Goal: Task Accomplishment & Management: Manage account settings

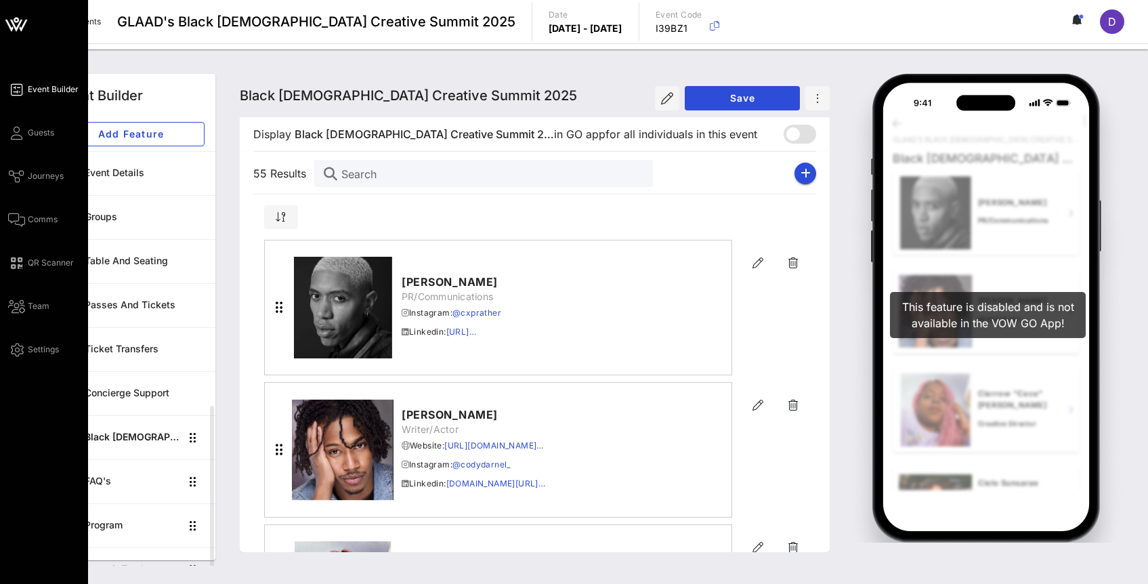
click at [33, 148] on div "Event Builder Guests Journeys Comms QR Scanner Team Settings" at bounding box center [48, 219] width 80 height 276
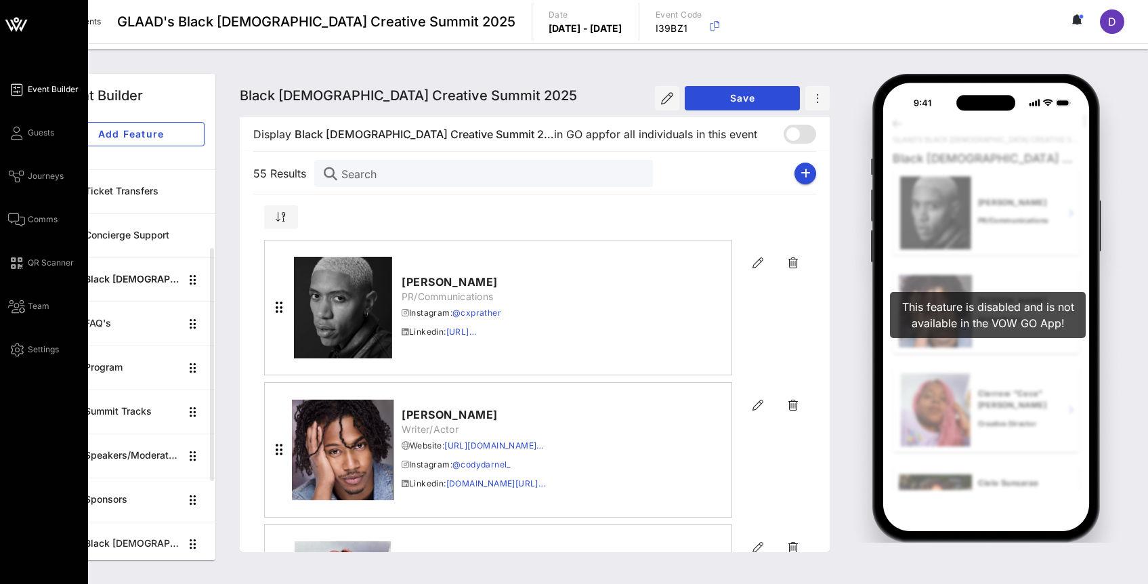
scroll to position [461, 0]
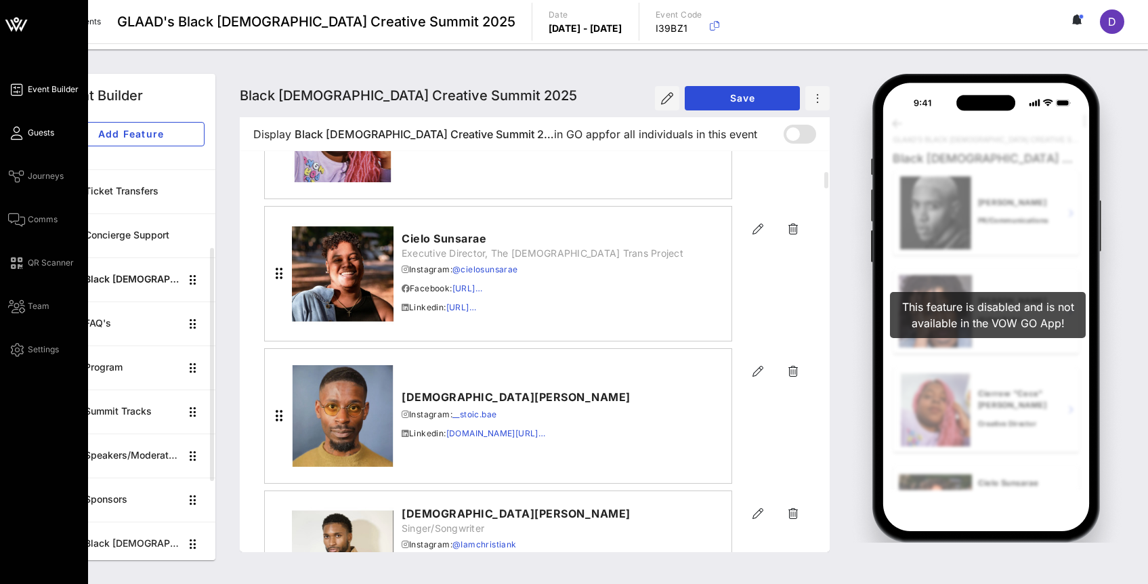
click at [33, 131] on span "Guests" at bounding box center [41, 133] width 26 height 12
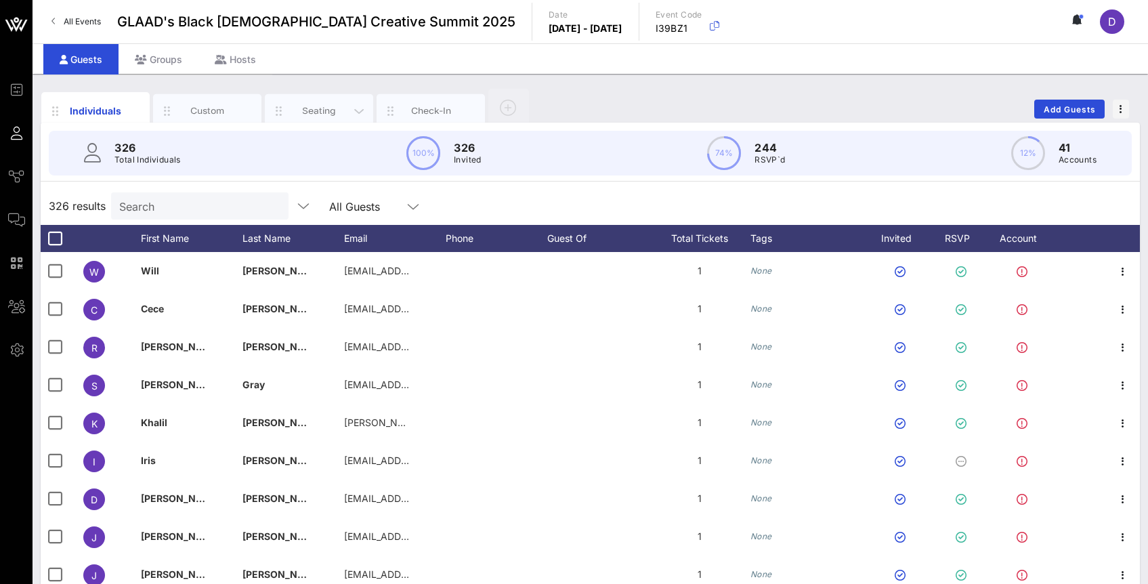
click at [320, 105] on div "Seating" at bounding box center [319, 110] width 60 height 13
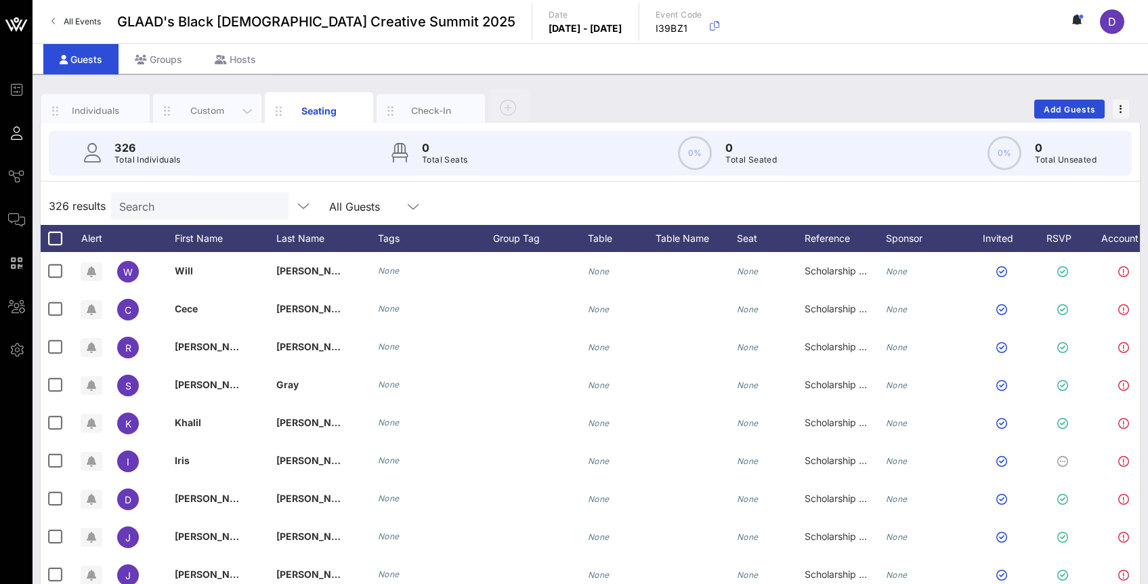
click at [199, 112] on div "Custom" at bounding box center [207, 110] width 60 height 13
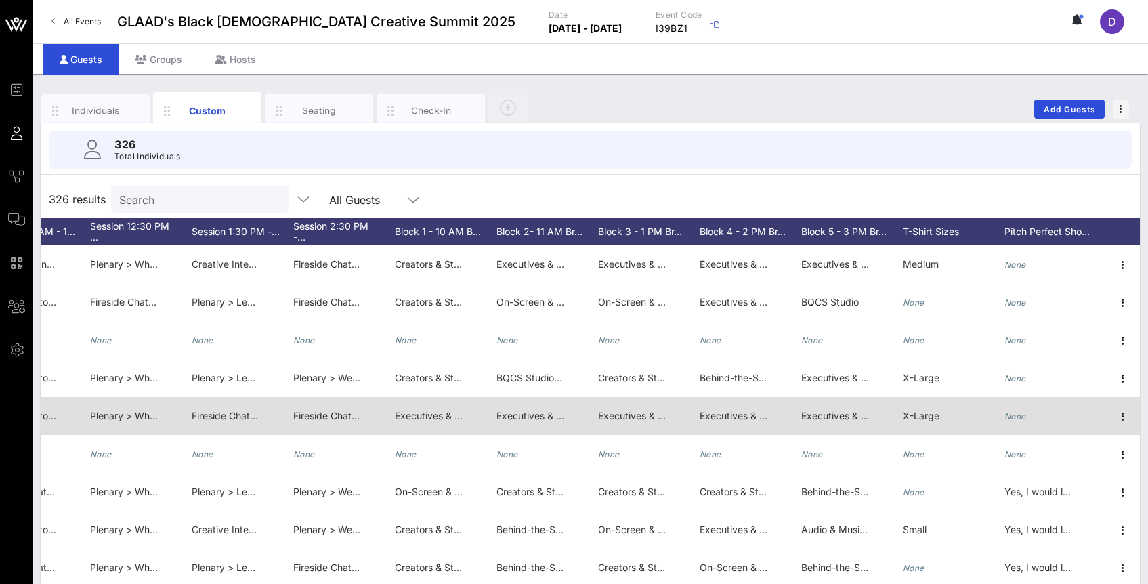
scroll to position [0, 2574]
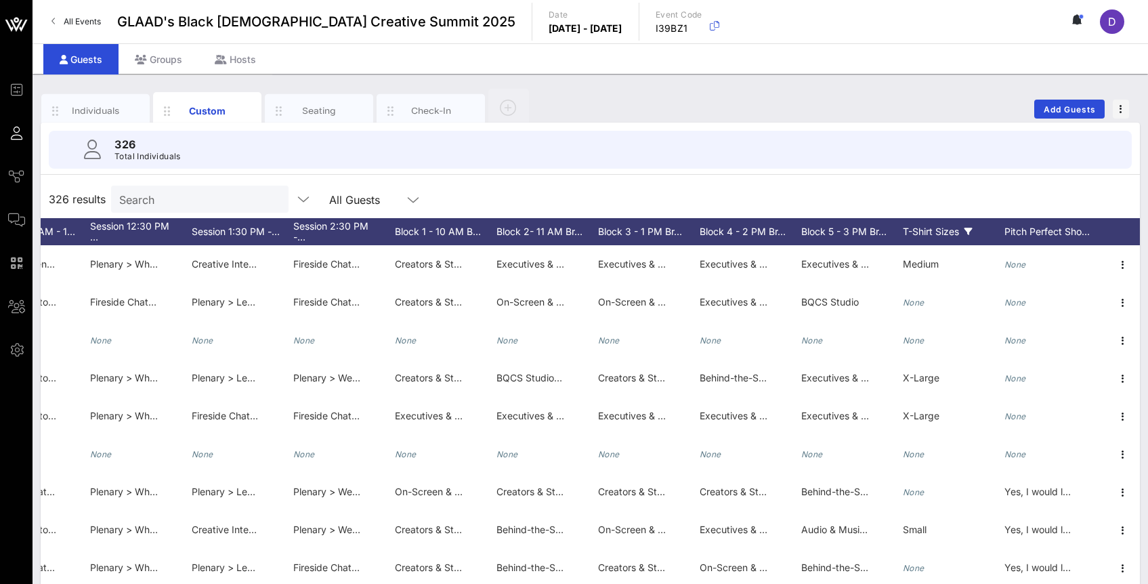
click at [969, 231] on icon at bounding box center [969, 232] width 8 height 8
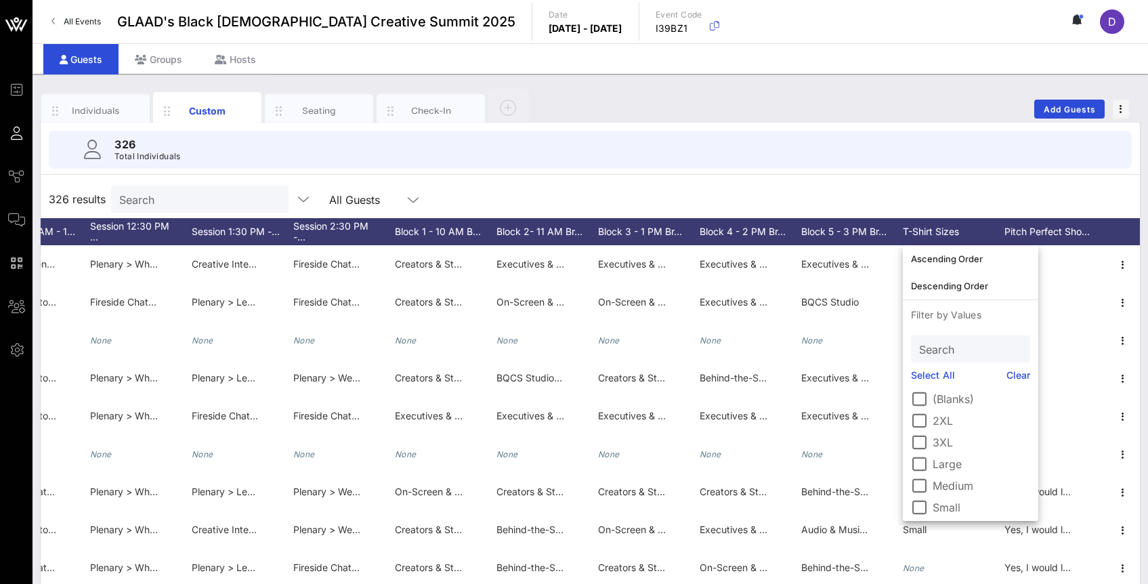
scroll to position [24, 0]
click at [923, 501] on div at bounding box center [919, 504] width 23 height 23
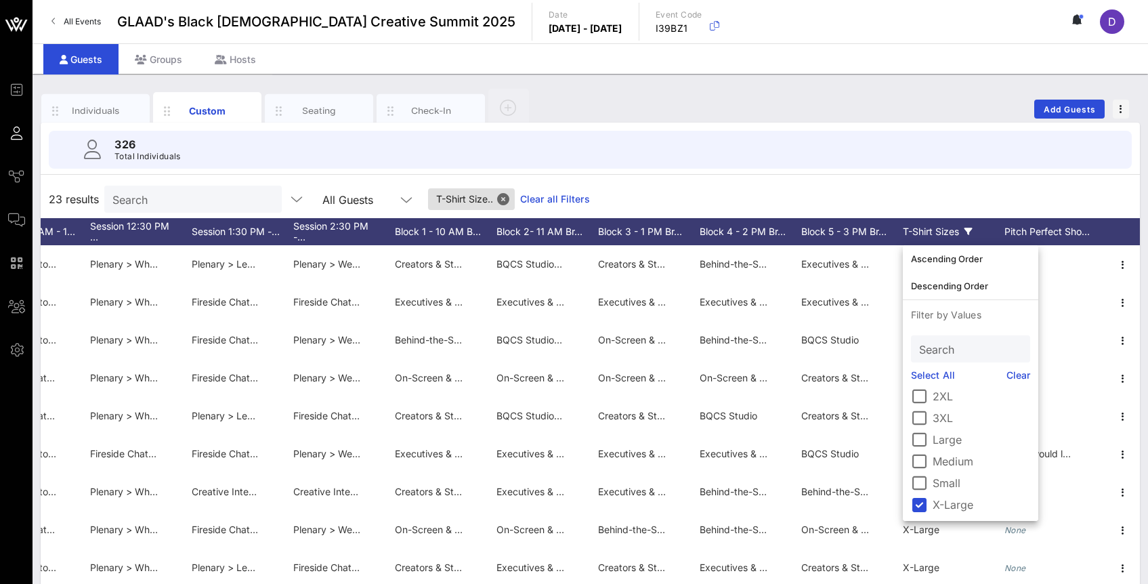
click at [937, 177] on div "326 Total Individuals 23 results Search All Guests T-Shirt Size.. Clear all Fil…" at bounding box center [590, 387] width 1099 height 529
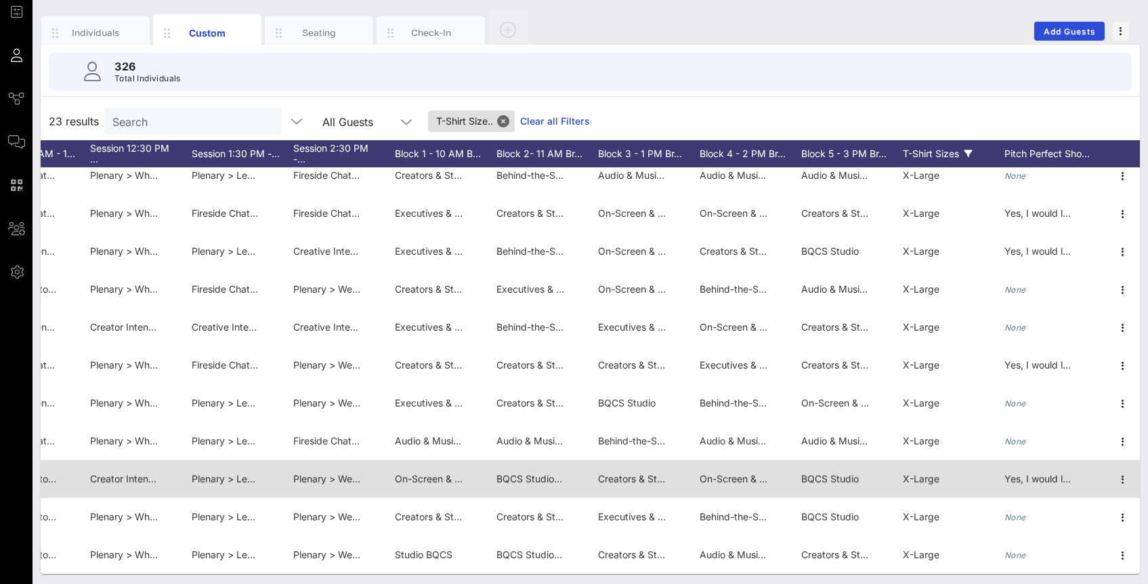
scroll to position [81, 0]
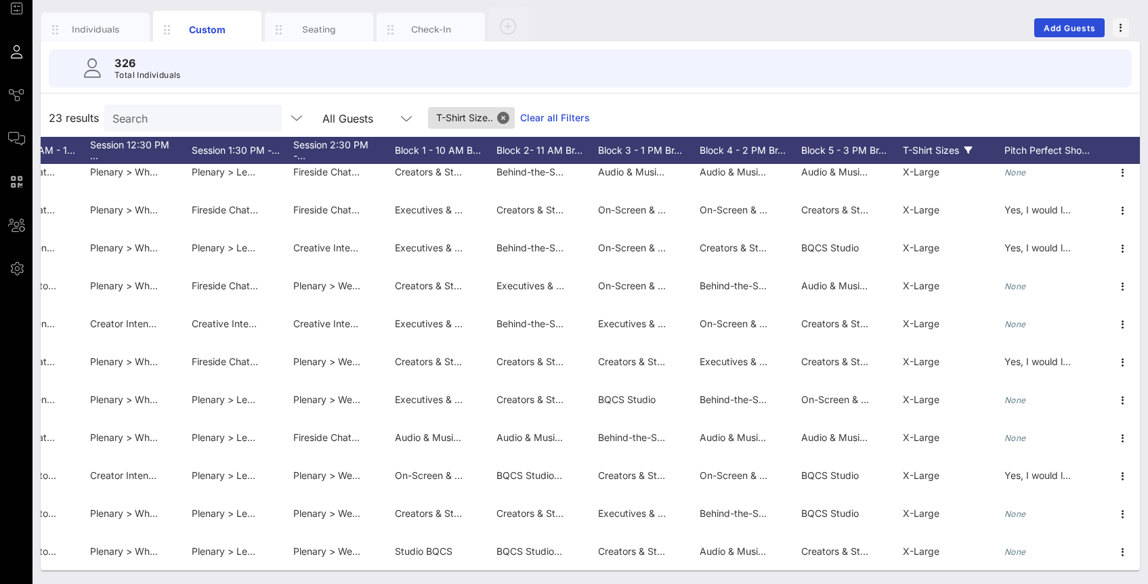
click at [968, 152] on icon at bounding box center [969, 150] width 8 height 8
click at [969, 153] on icon at bounding box center [969, 150] width 8 height 8
click at [967, 150] on icon at bounding box center [969, 150] width 8 height 8
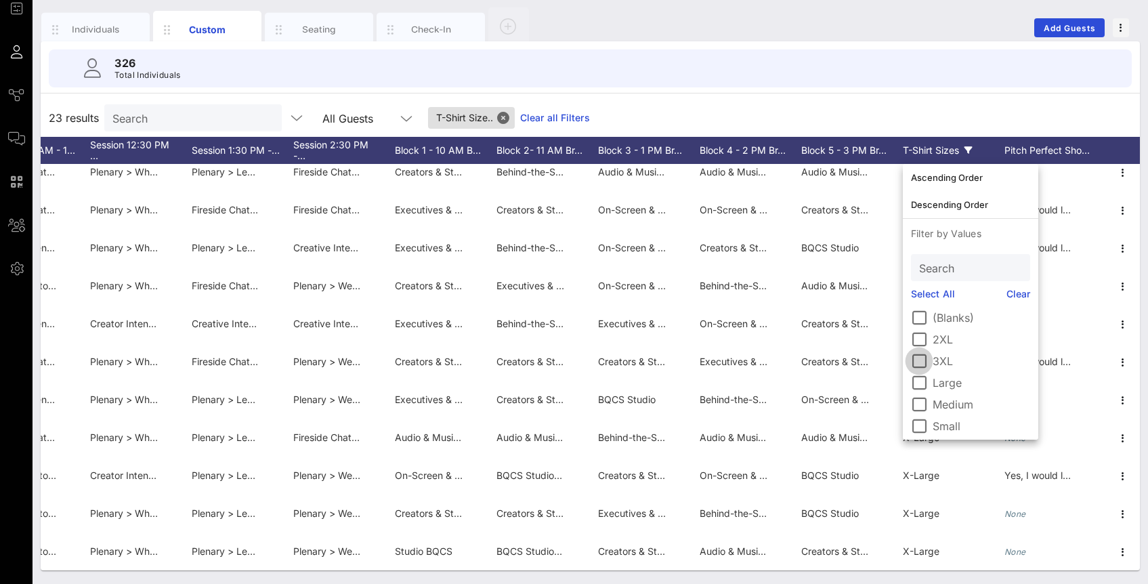
scroll to position [24, 0]
click at [922, 426] on div at bounding box center [919, 423] width 23 height 23
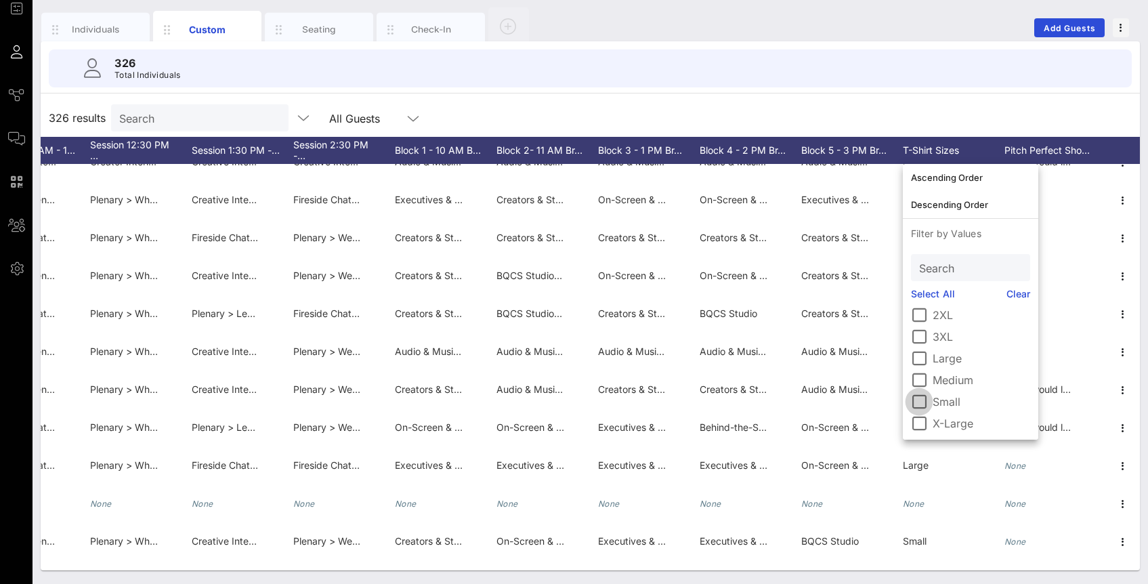
drag, startPoint x: 921, startPoint y: 417, endPoint x: 921, endPoint y: 404, distance: 13.5
click at [921, 417] on div at bounding box center [919, 423] width 23 height 23
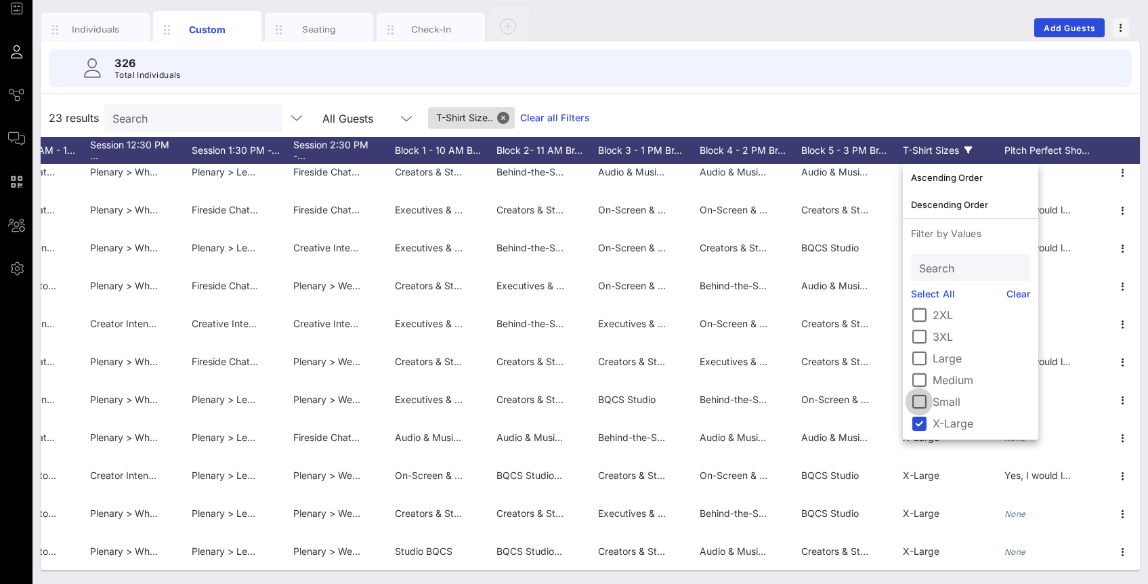
click at [921, 401] on div at bounding box center [919, 401] width 23 height 23
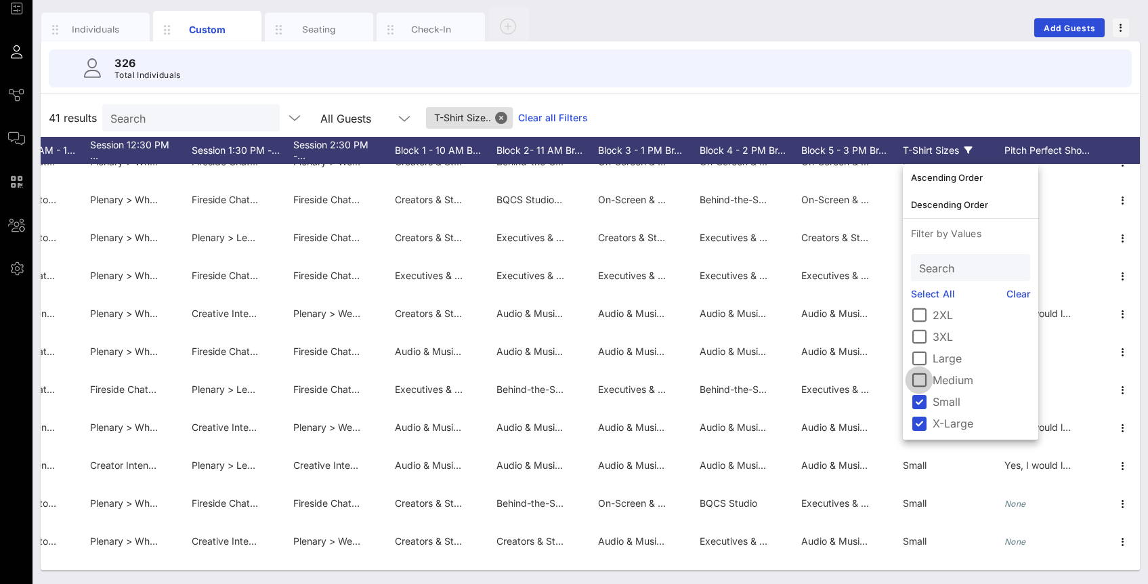
click at [920, 381] on div at bounding box center [919, 379] width 23 height 23
click at [921, 352] on div at bounding box center [919, 358] width 23 height 23
click at [923, 329] on div at bounding box center [919, 336] width 23 height 23
click at [923, 314] on div at bounding box center [919, 314] width 23 height 23
click at [879, 93] on div "326 Total Individuals" at bounding box center [591, 68] width 1116 height 54
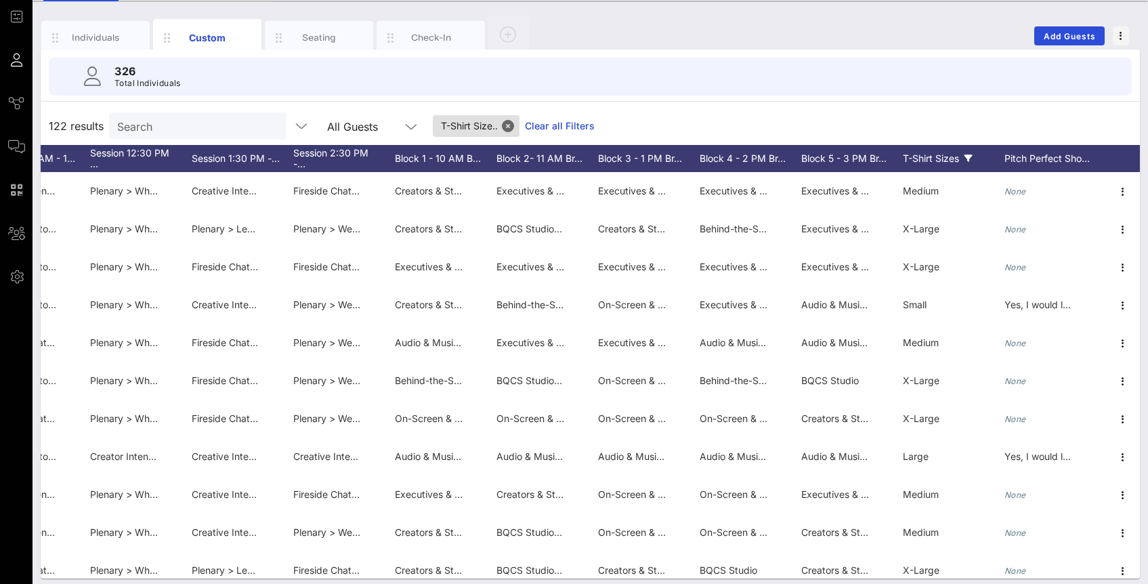
scroll to position [72, 0]
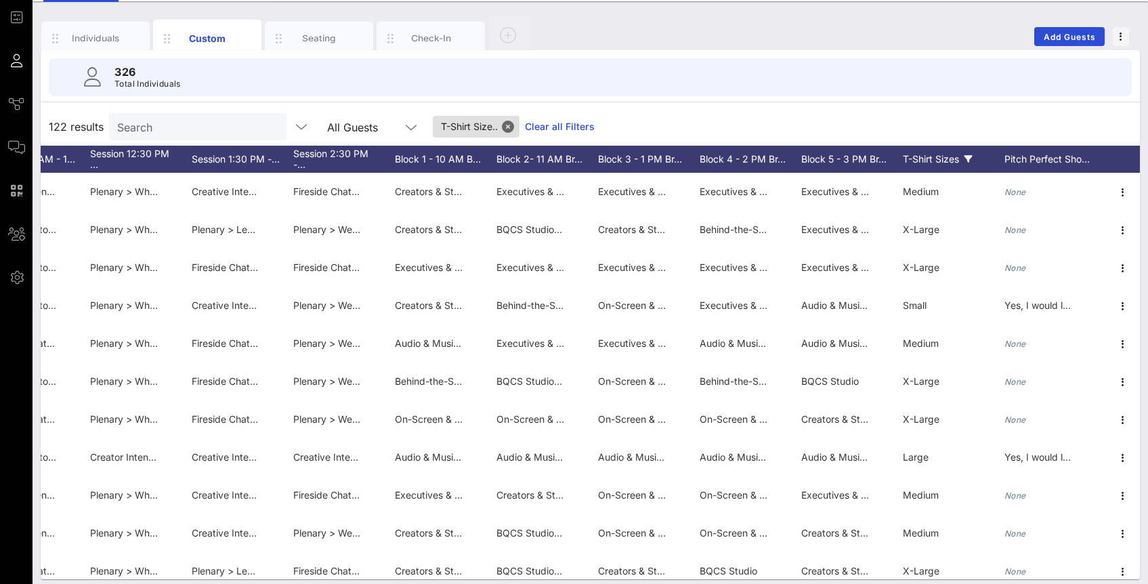
click at [963, 158] on div "T-Shirt Sizes" at bounding box center [954, 159] width 102 height 27
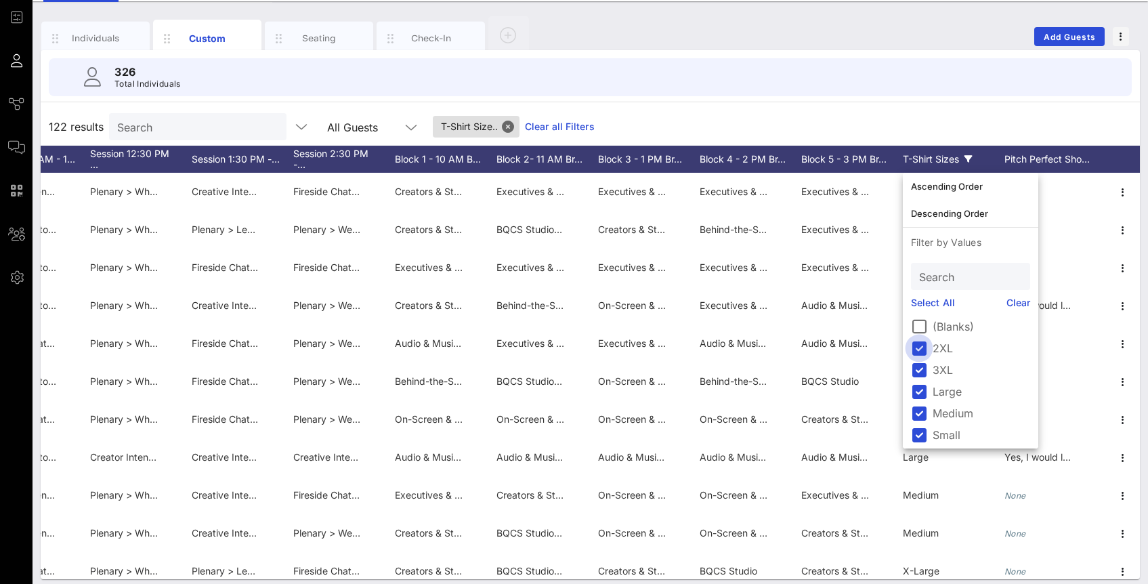
click at [921, 348] on div at bounding box center [919, 348] width 23 height 23
click at [923, 371] on div at bounding box center [919, 369] width 23 height 23
click at [923, 409] on div at bounding box center [919, 413] width 23 height 23
click at [923, 436] on div at bounding box center [919, 434] width 23 height 23
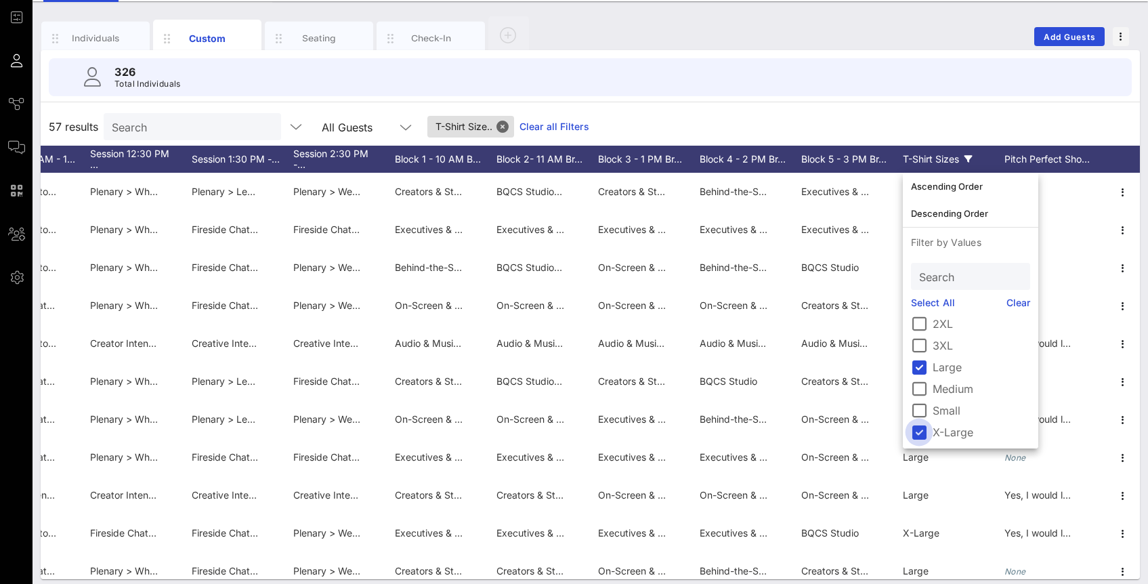
click at [923, 432] on div at bounding box center [919, 432] width 23 height 23
click at [918, 91] on div "326 Total Individuals" at bounding box center [590, 77] width 1083 height 38
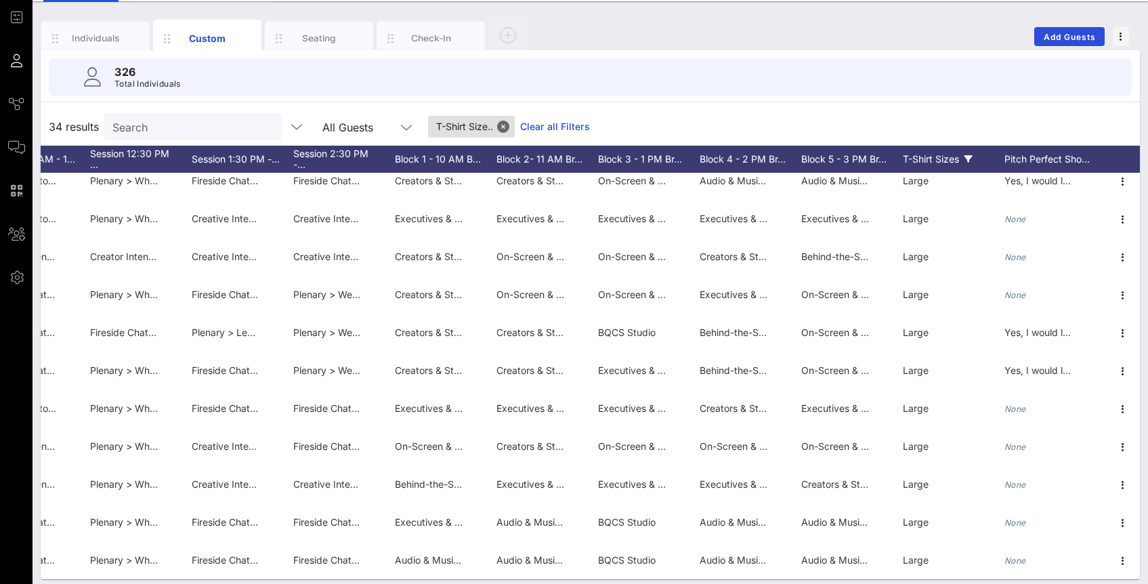
scroll to position [893, 2574]
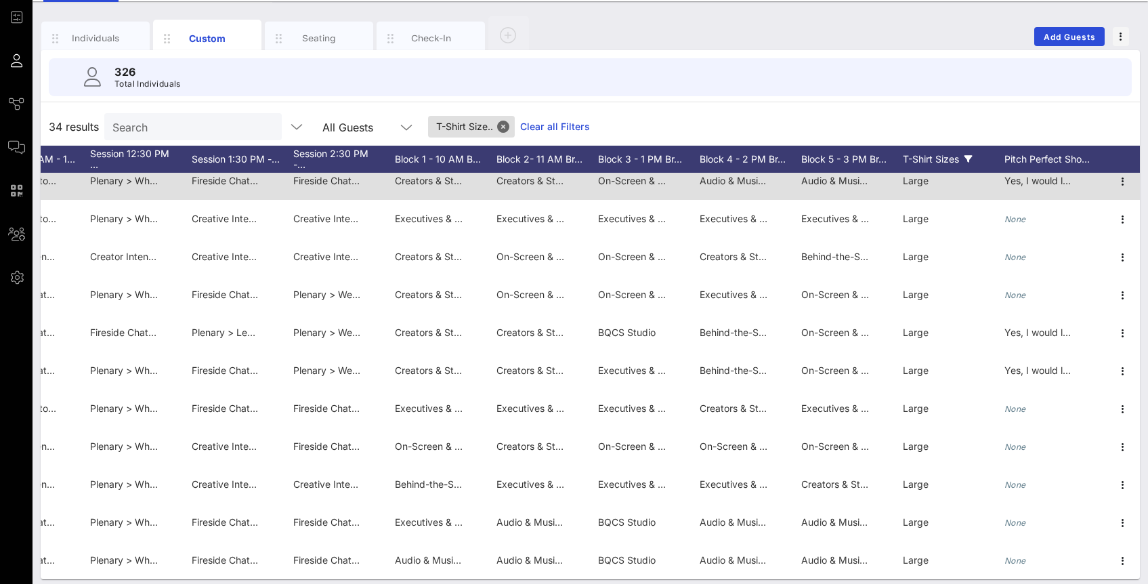
click at [958, 174] on div "Large" at bounding box center [954, 189] width 102 height 54
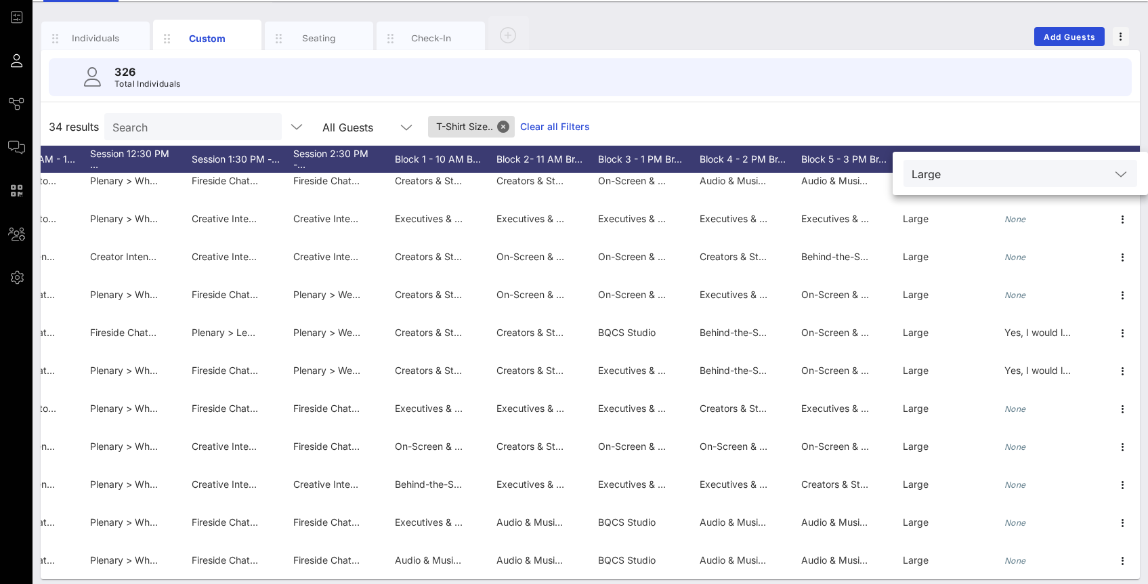
click at [965, 157] on div "Large" at bounding box center [1021, 173] width 234 height 43
click at [945, 129] on div "34 results Search All Guests T-Shirt Size.. Clear all Filters" at bounding box center [590, 127] width 1099 height 38
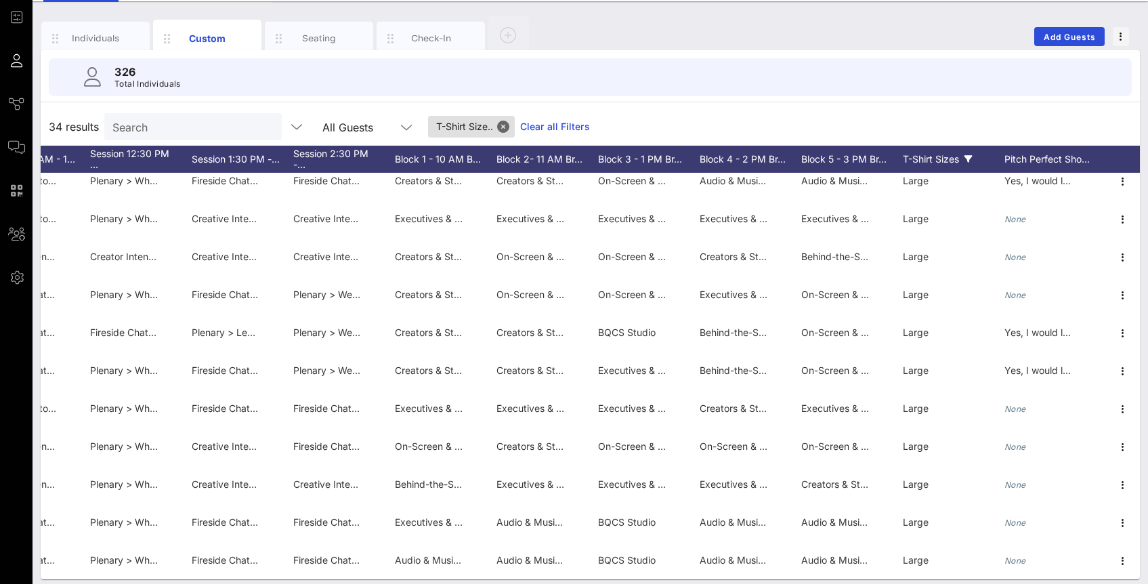
click at [975, 165] on div "T-Shirt Sizes" at bounding box center [954, 159] width 102 height 27
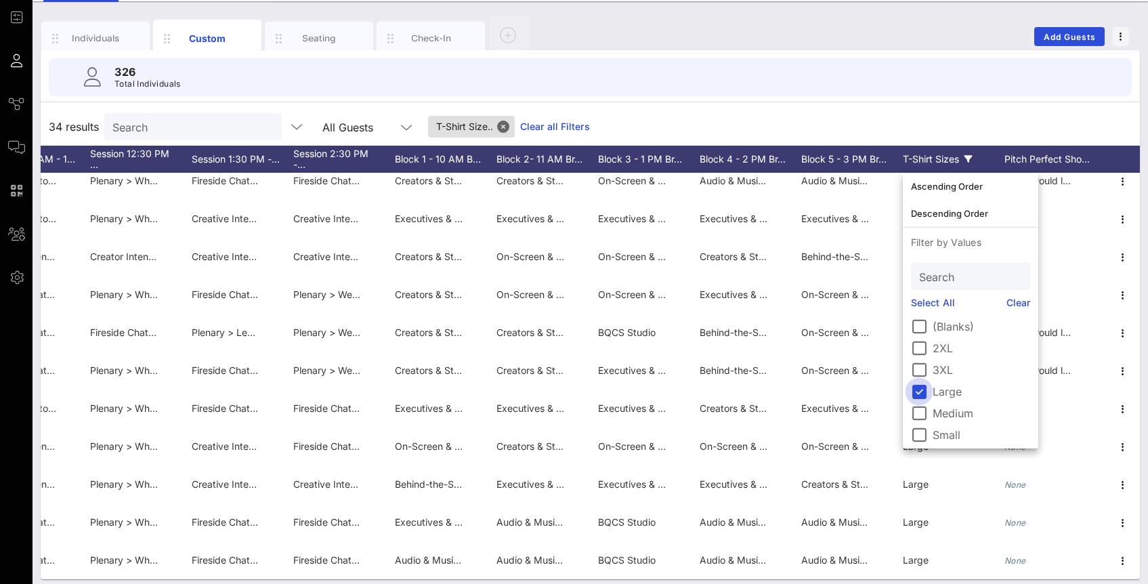
click at [921, 383] on div at bounding box center [919, 391] width 23 height 23
click at [921, 413] on div at bounding box center [919, 413] width 23 height 23
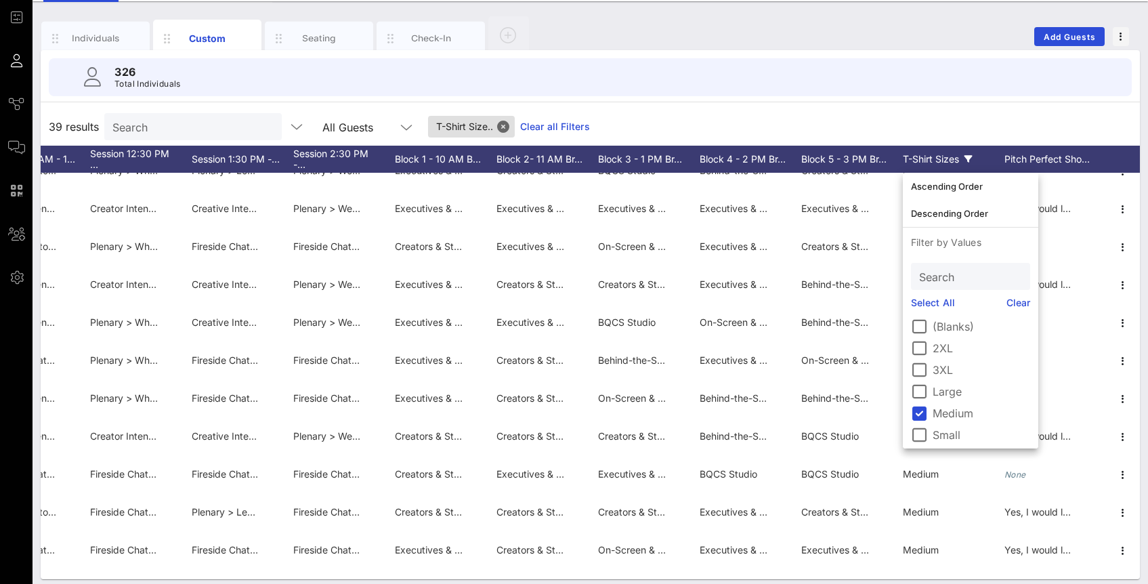
click at [922, 108] on div "39 results Search All Guests T-Shirt Size.. Clear all Filters" at bounding box center [590, 127] width 1099 height 38
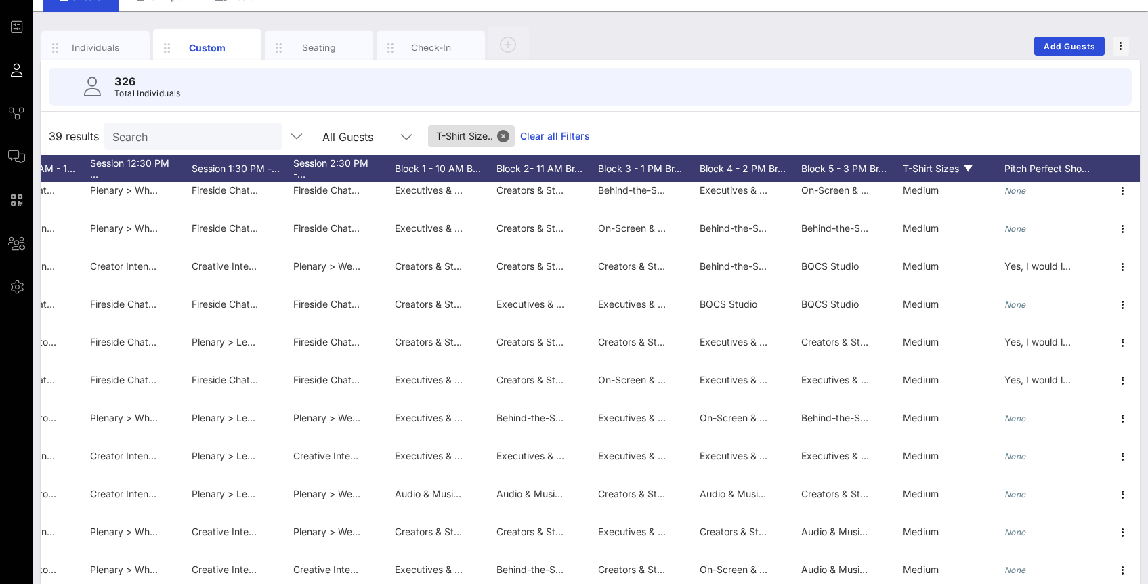
scroll to position [81, 0]
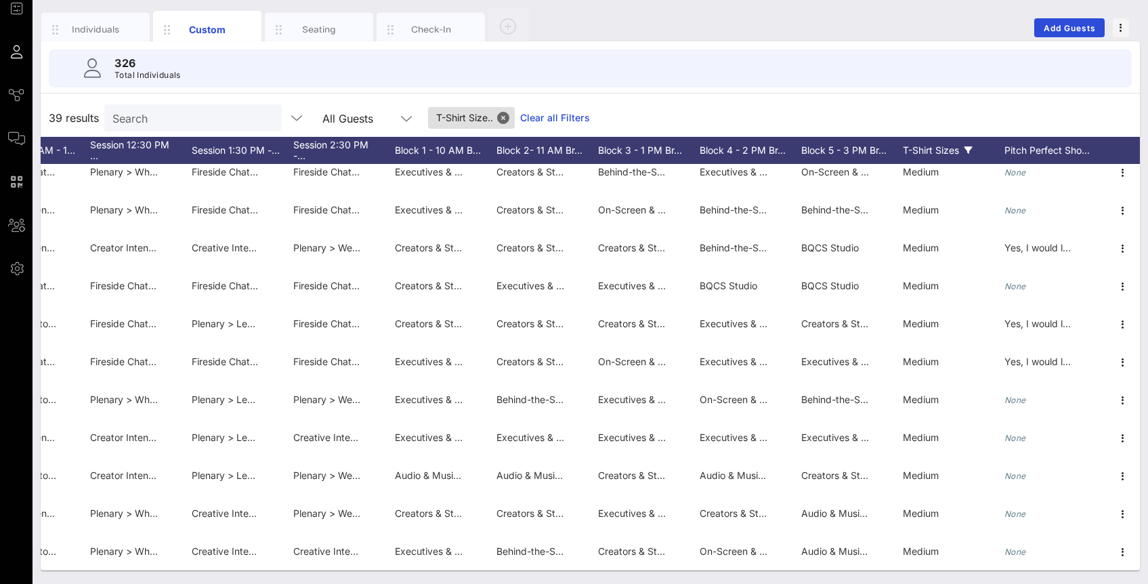
click at [969, 148] on icon at bounding box center [969, 150] width 8 height 8
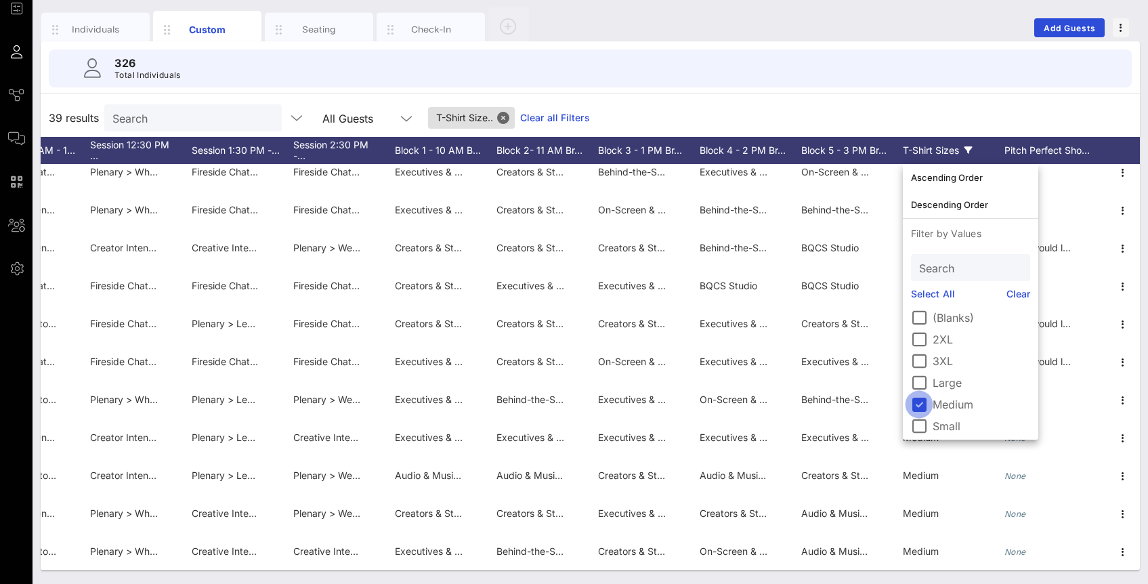
click at [915, 412] on div at bounding box center [919, 404] width 23 height 23
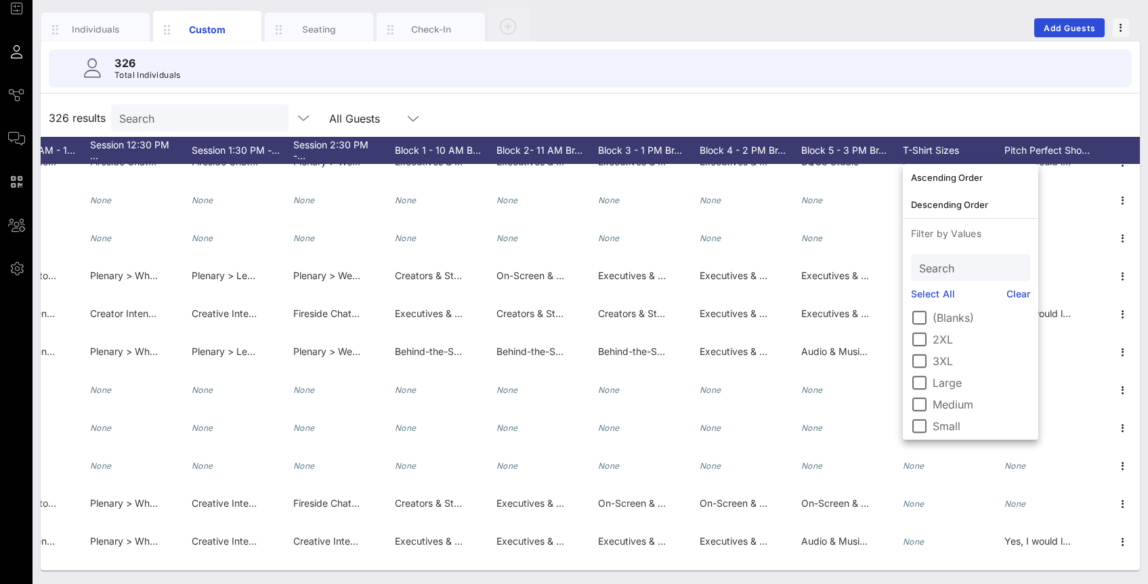
scroll to position [24, 0]
click at [916, 400] on div at bounding box center [919, 401] width 23 height 23
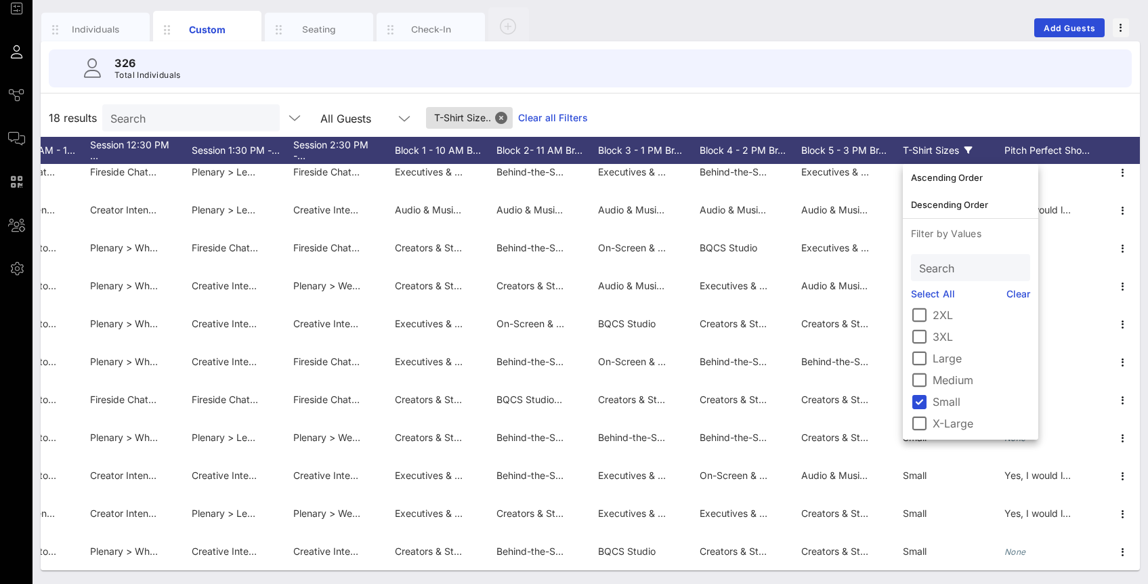
scroll to position [0, 0]
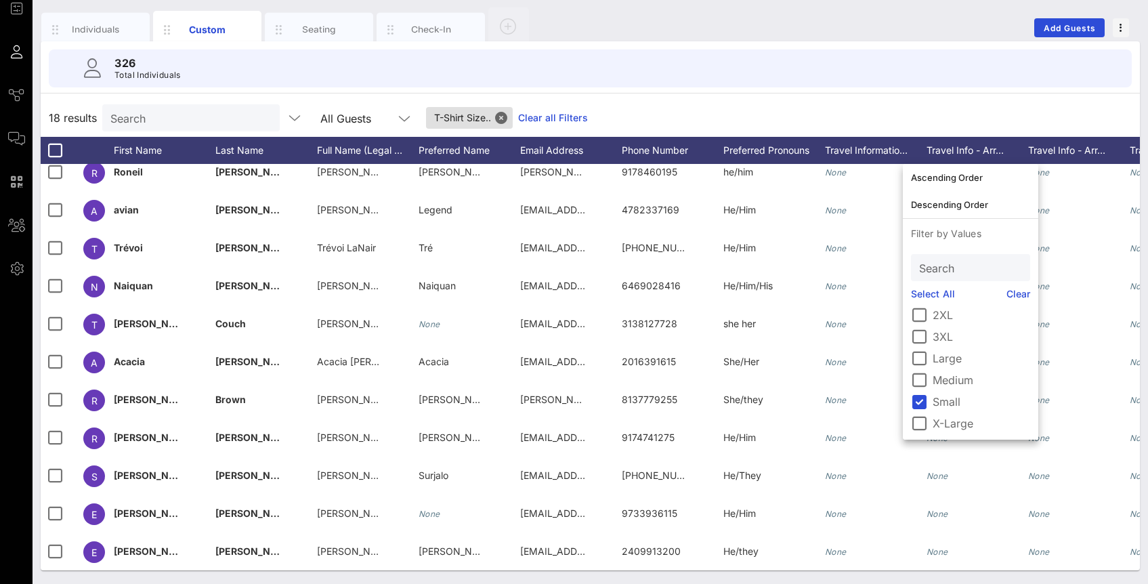
click at [910, 117] on div "18 results Search All Guests T-Shirt Size.. Clear all Filters" at bounding box center [590, 118] width 1099 height 38
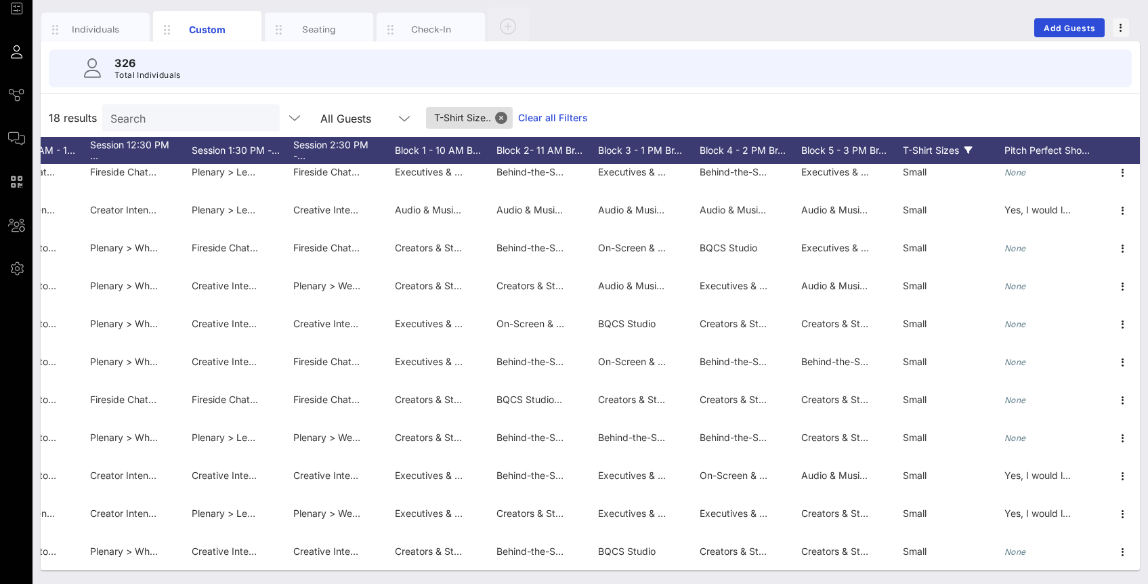
click at [969, 150] on icon at bounding box center [969, 150] width 8 height 8
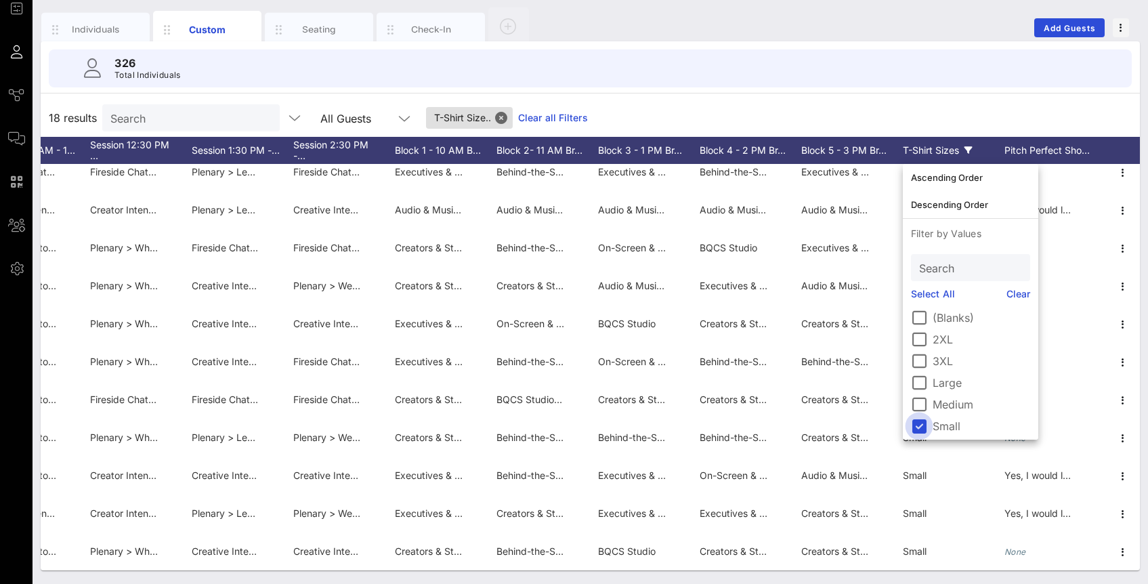
click at [922, 425] on div at bounding box center [919, 426] width 23 height 23
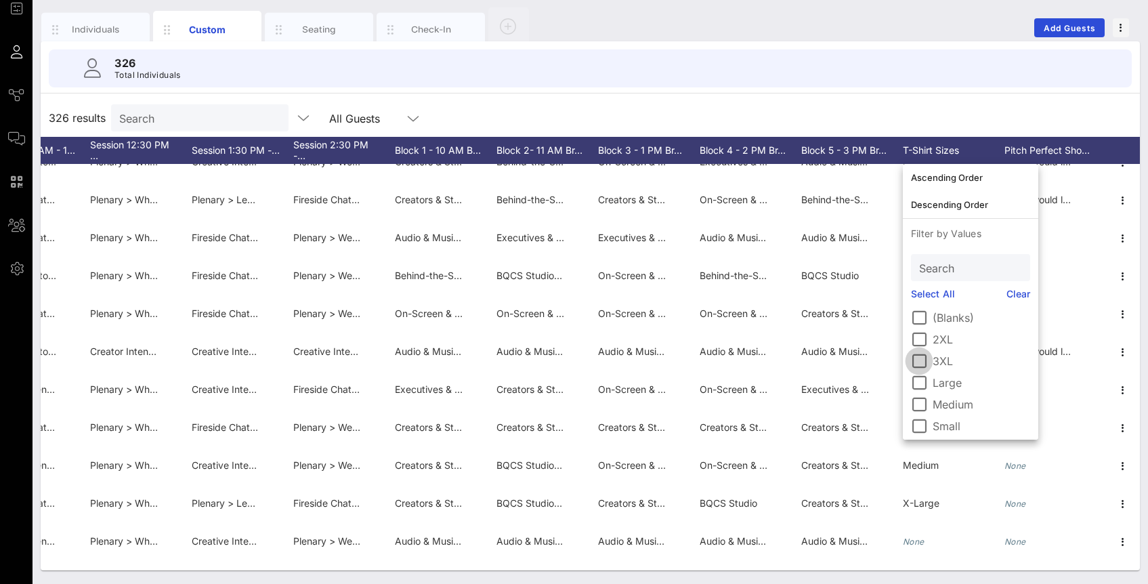
click at [923, 358] on div at bounding box center [919, 361] width 23 height 23
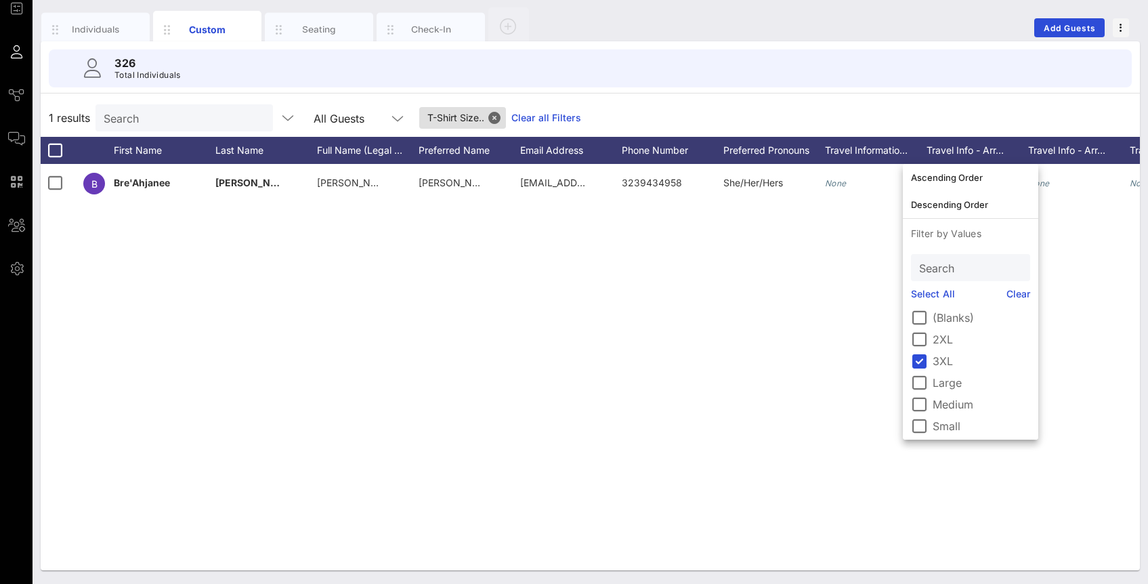
click at [959, 89] on div "326 Total Individuals" at bounding box center [591, 68] width 1116 height 54
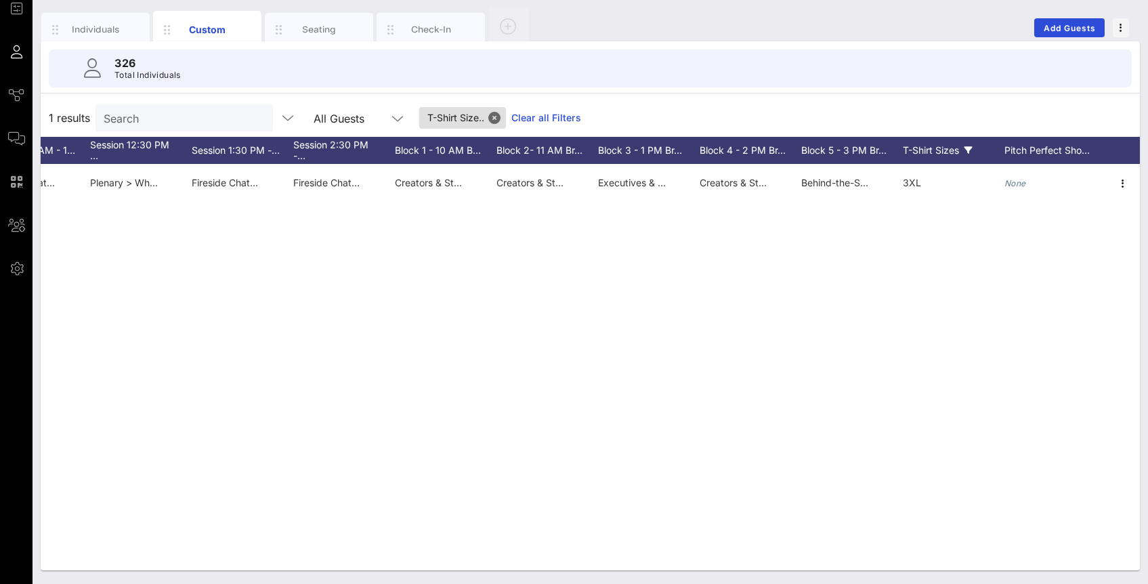
click at [965, 151] on icon at bounding box center [969, 150] width 8 height 8
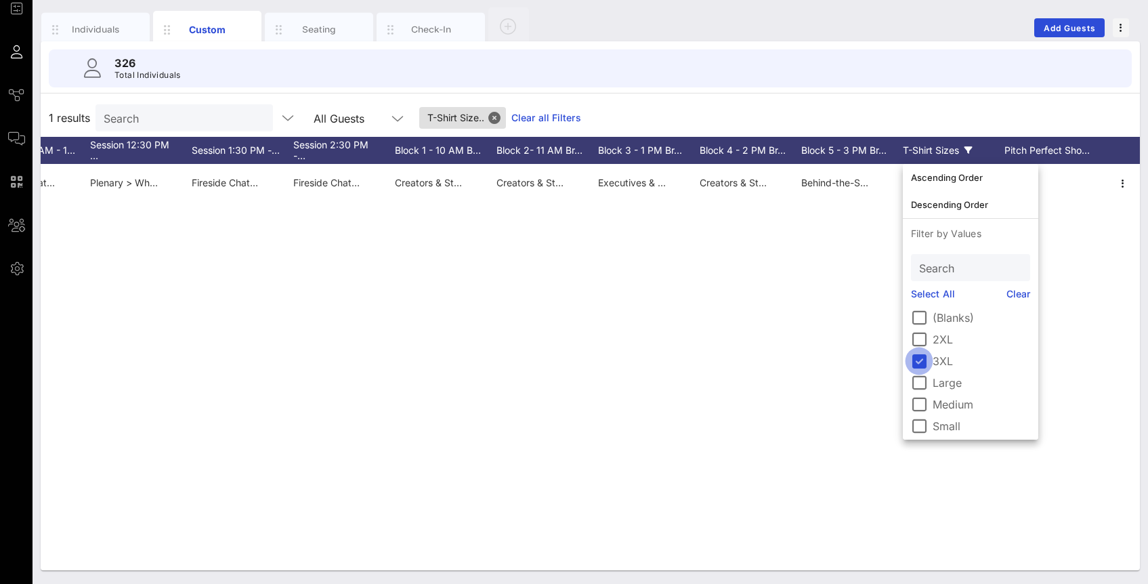
click at [926, 354] on div at bounding box center [919, 361] width 23 height 23
click at [925, 339] on div at bounding box center [919, 339] width 23 height 23
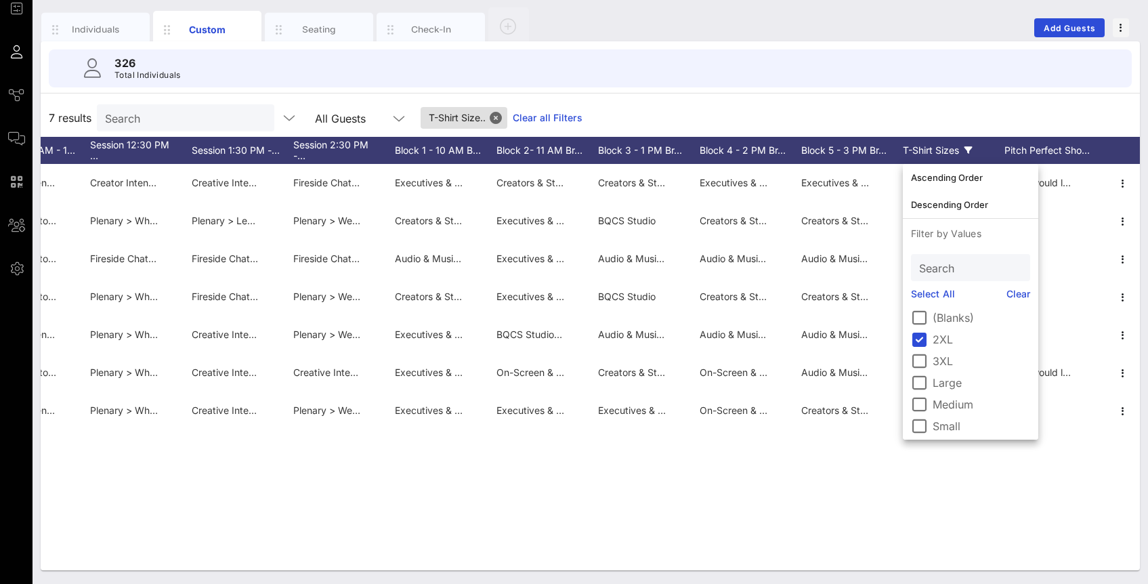
click at [934, 128] on div "7 results Search All Guests T-Shirt Size.. Clear all Filters" at bounding box center [590, 118] width 1099 height 38
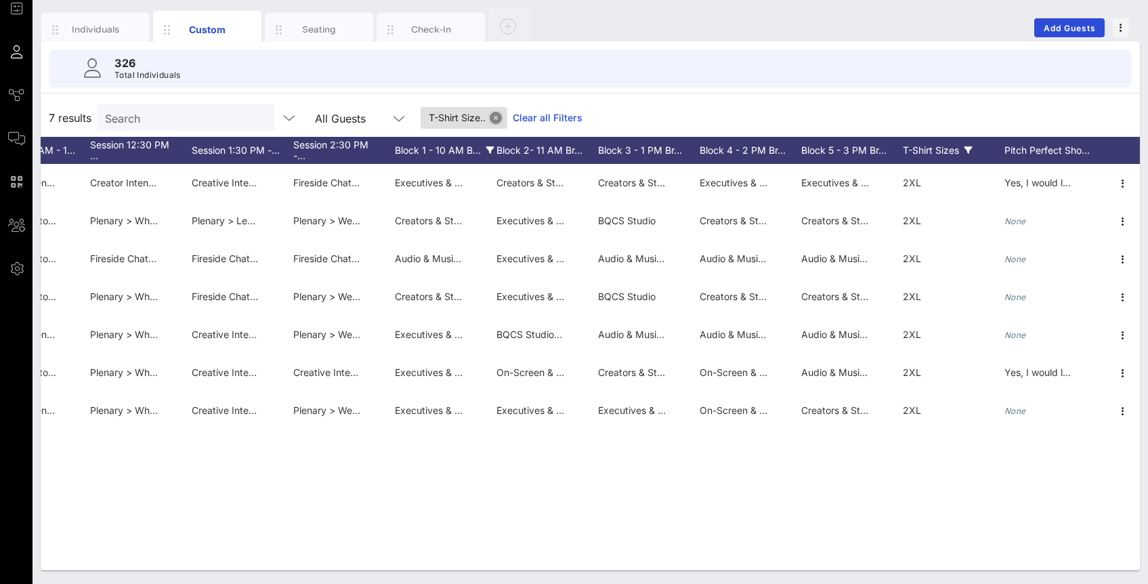
drag, startPoint x: 465, startPoint y: 119, endPoint x: 465, endPoint y: 151, distance: 31.8
click at [490, 119] on button "Close" at bounding box center [496, 118] width 12 height 12
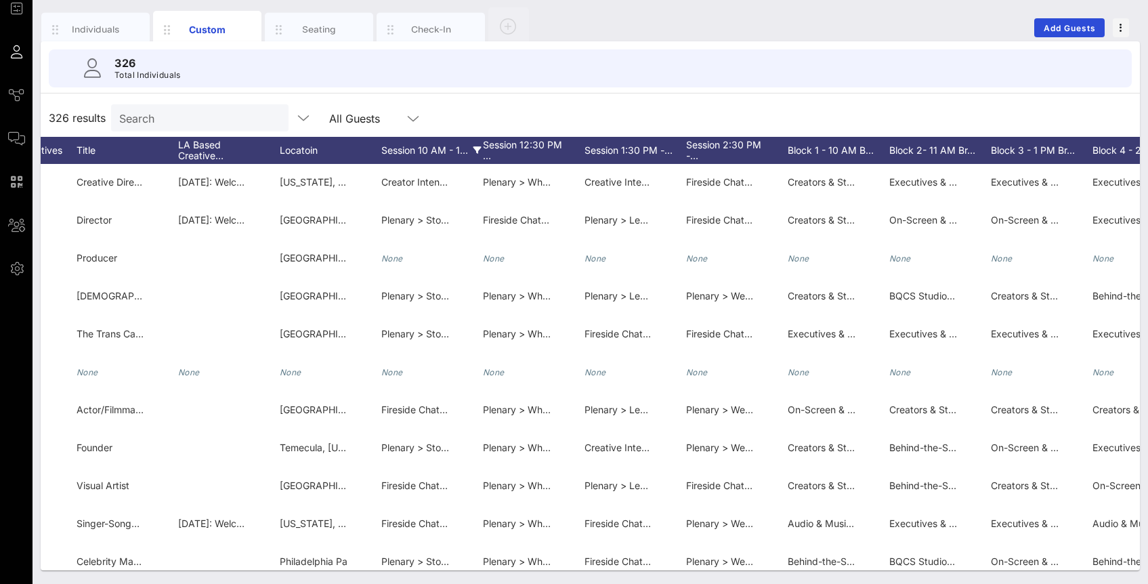
scroll to position [1, 2222]
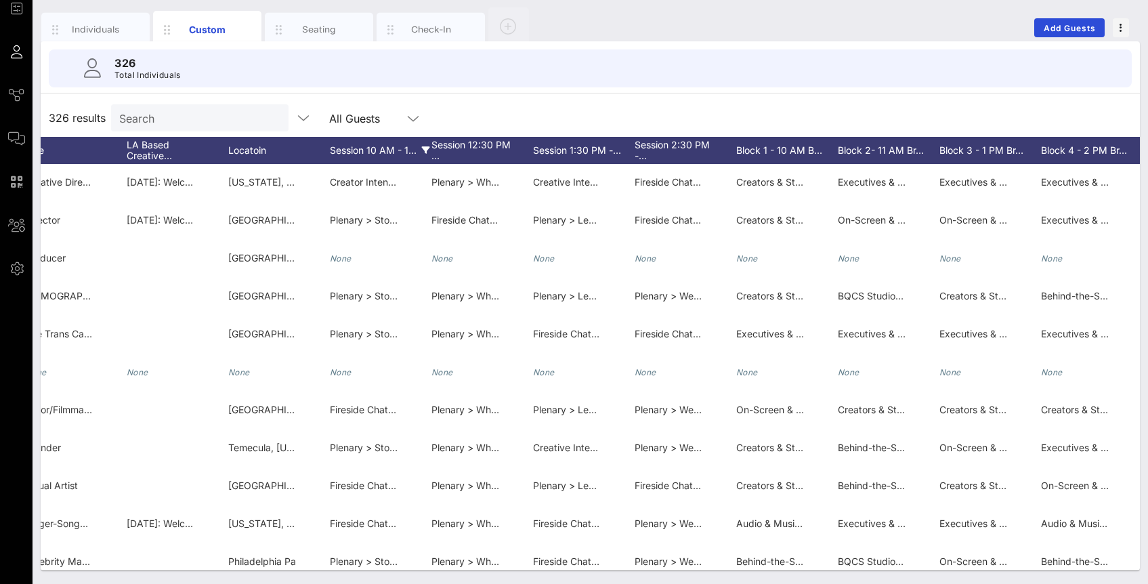
click at [425, 147] on icon at bounding box center [426, 150] width 8 height 8
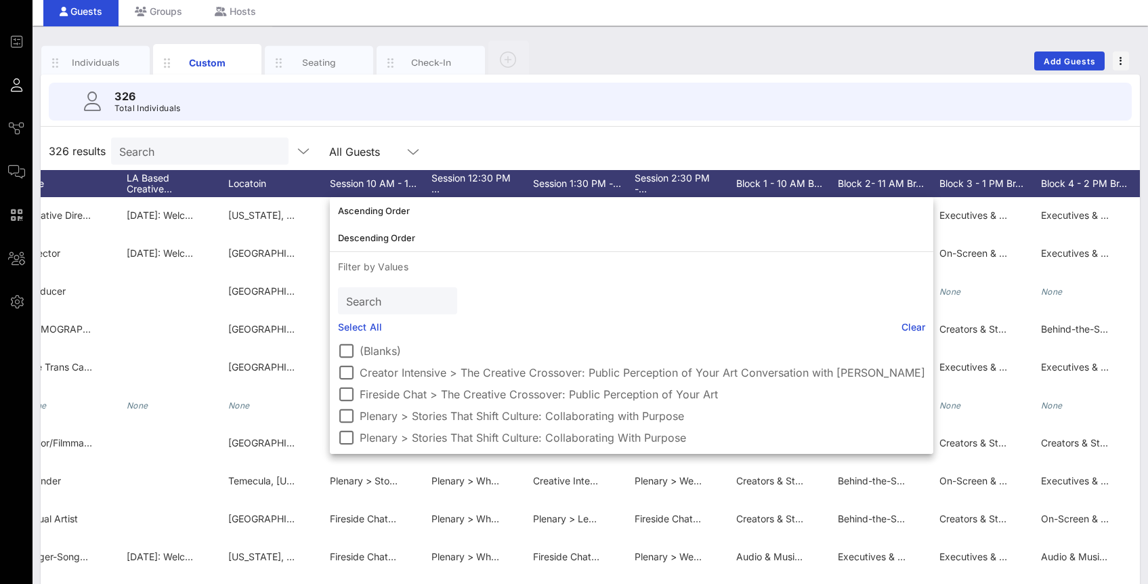
scroll to position [45, 0]
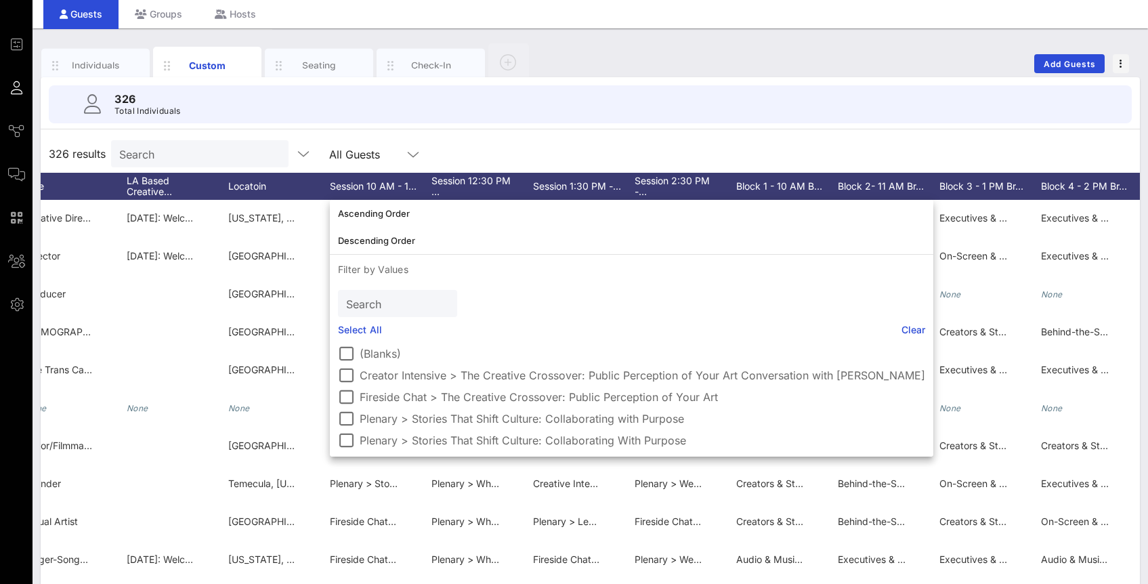
click at [430, 149] on div "326 results Search All Guests" at bounding box center [590, 154] width 1099 height 38
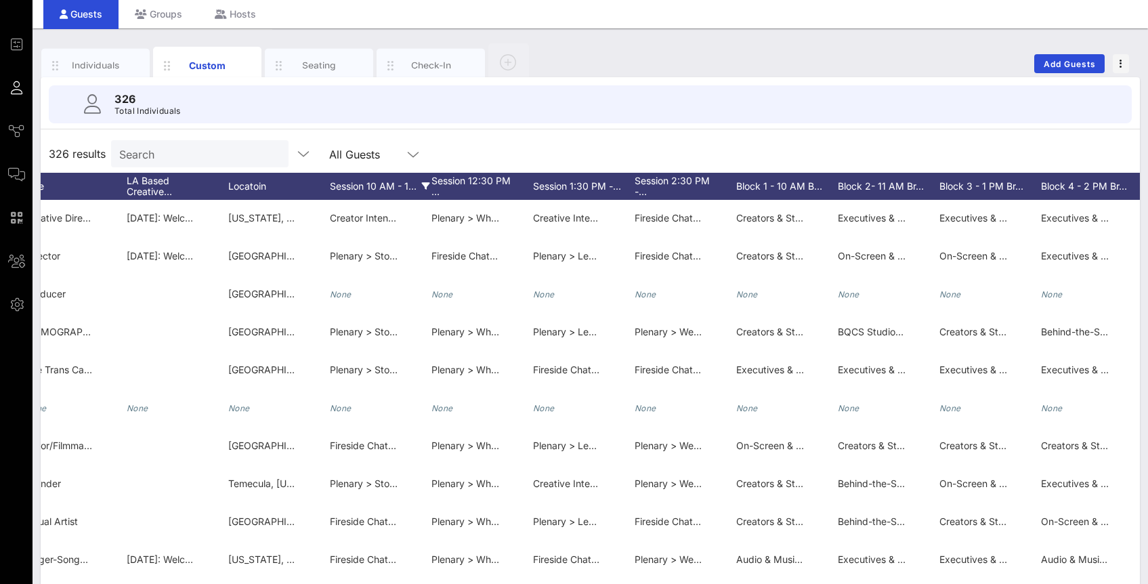
click at [423, 184] on icon at bounding box center [426, 186] width 8 height 8
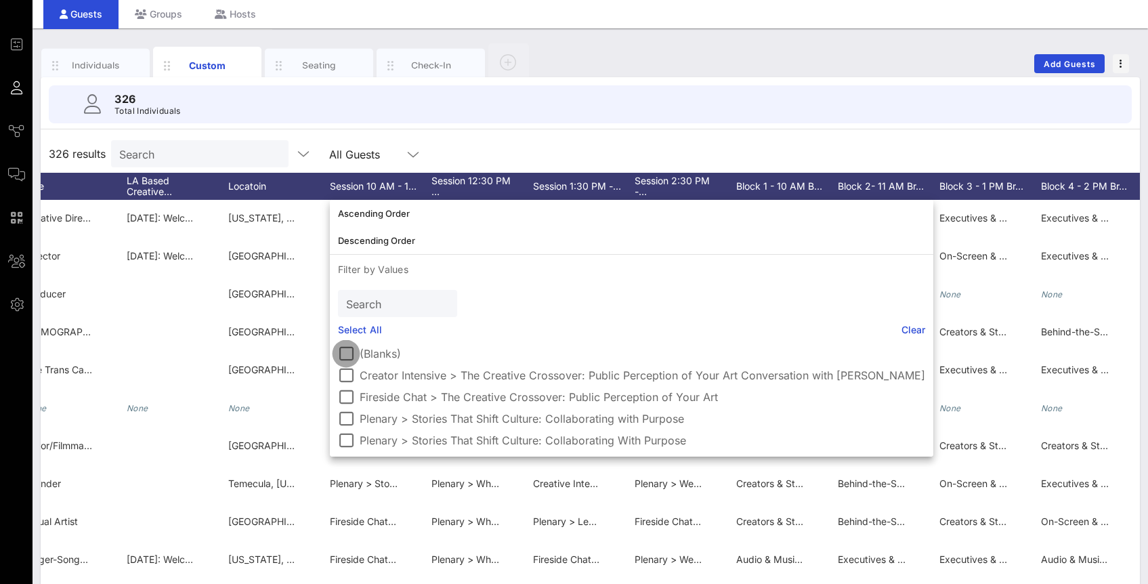
click at [350, 354] on div at bounding box center [346, 353] width 23 height 23
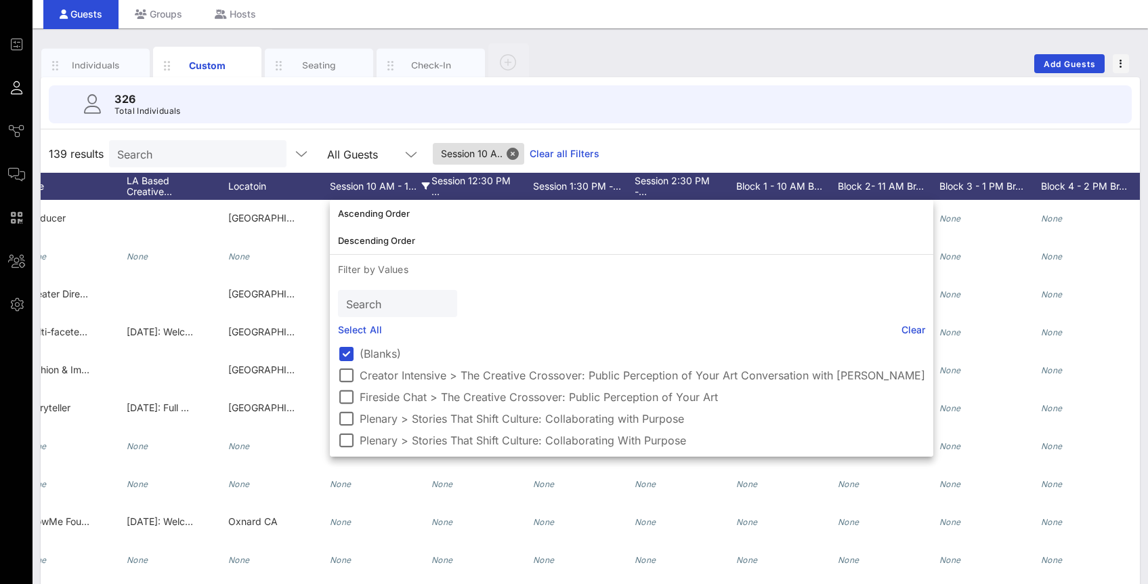
click at [532, 119] on div "326 Total Individuals" at bounding box center [590, 104] width 1083 height 38
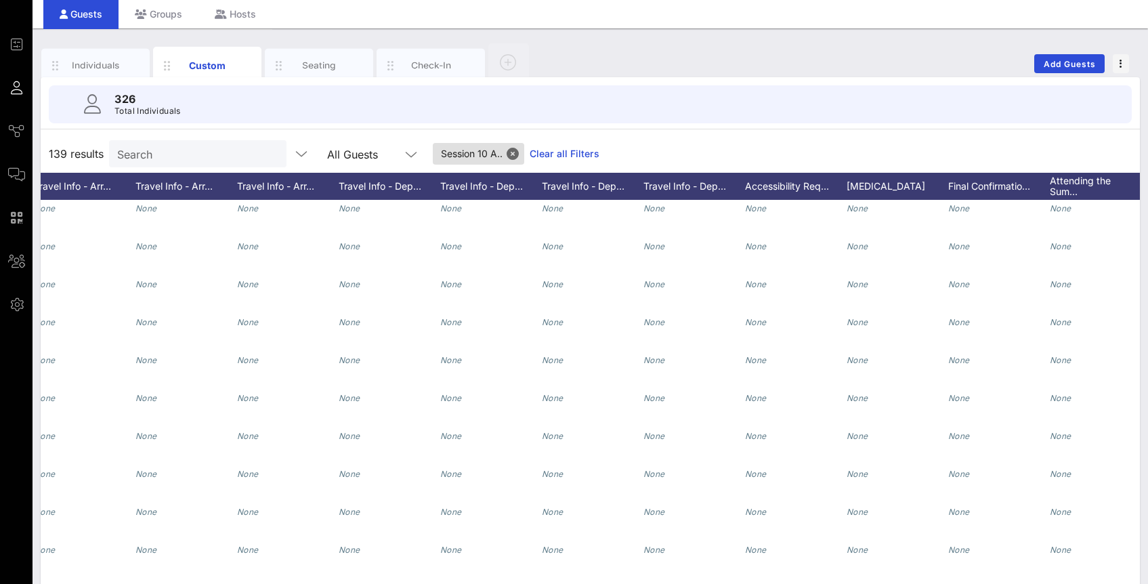
scroll to position [4876, 720]
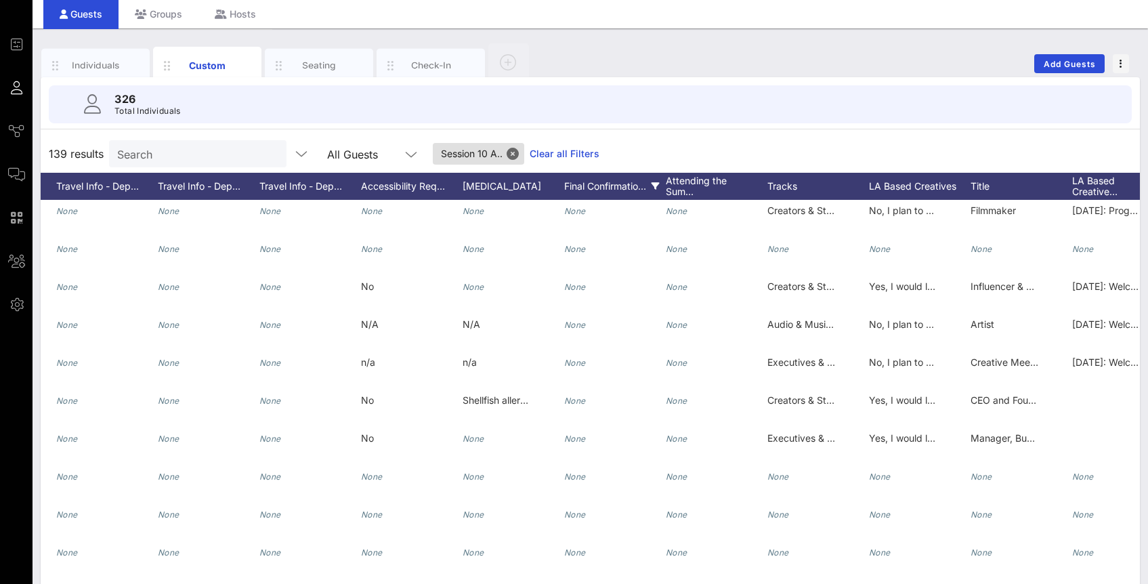
click at [657, 186] on icon at bounding box center [656, 186] width 8 height 8
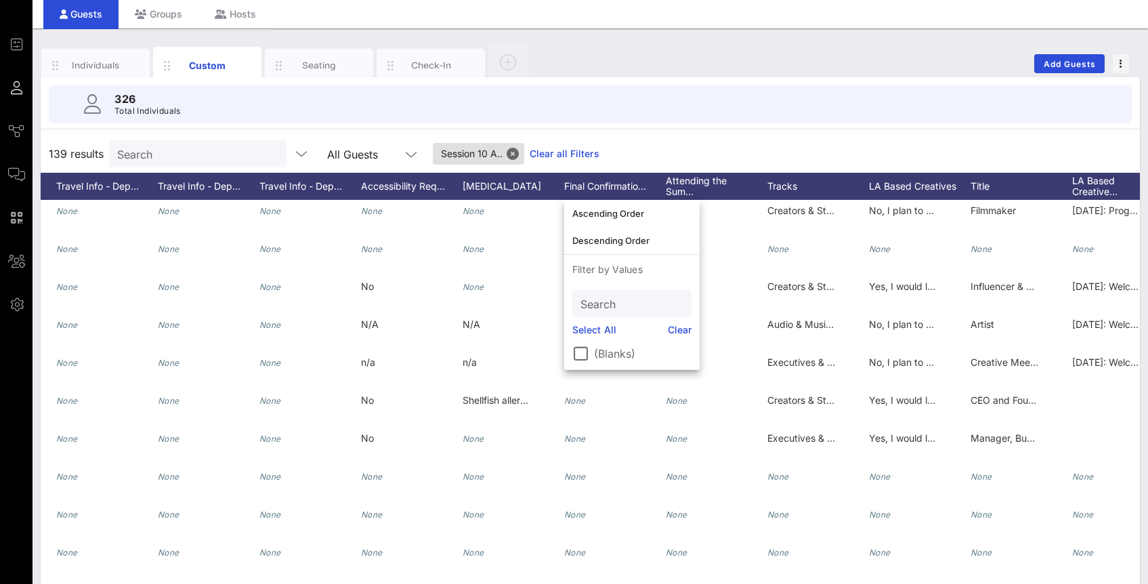
click at [653, 157] on div "139 results Search All Guests Session 10 A.. Clear all Filters" at bounding box center [590, 154] width 1099 height 38
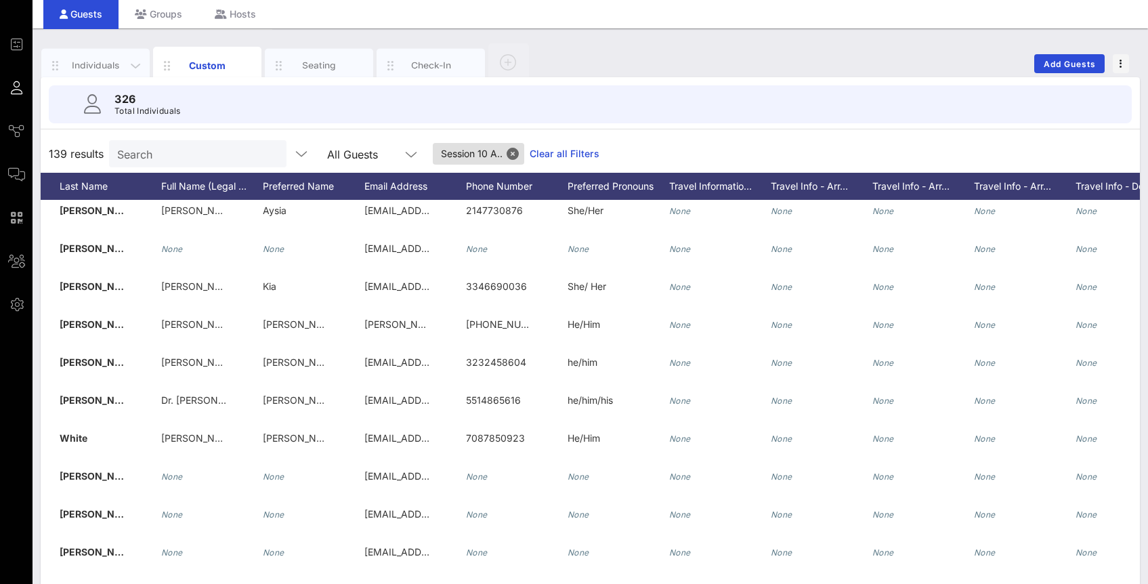
click at [118, 69] on div "Individuals" at bounding box center [96, 65] width 60 height 13
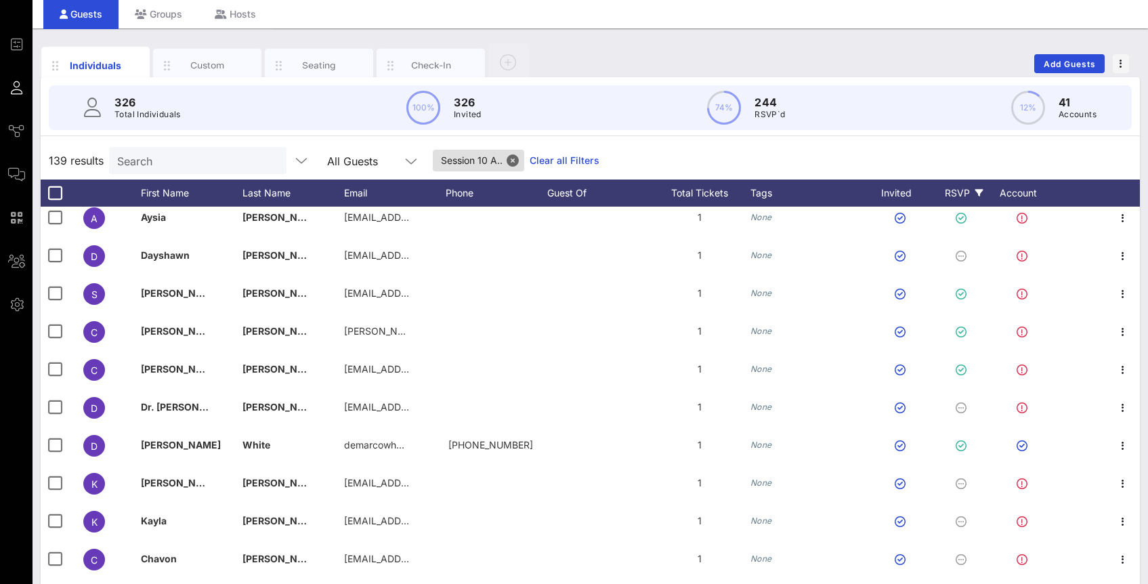
click at [977, 192] on icon at bounding box center [979, 193] width 8 height 8
click at [979, 190] on icon at bounding box center [979, 193] width 8 height 8
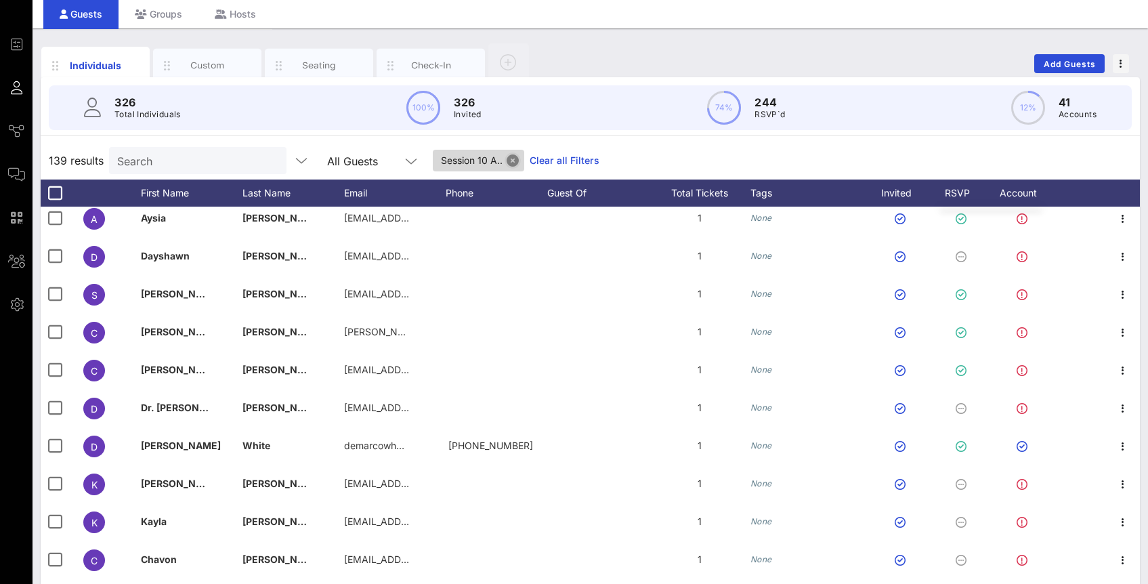
click at [507, 163] on button "Close" at bounding box center [513, 160] width 12 height 12
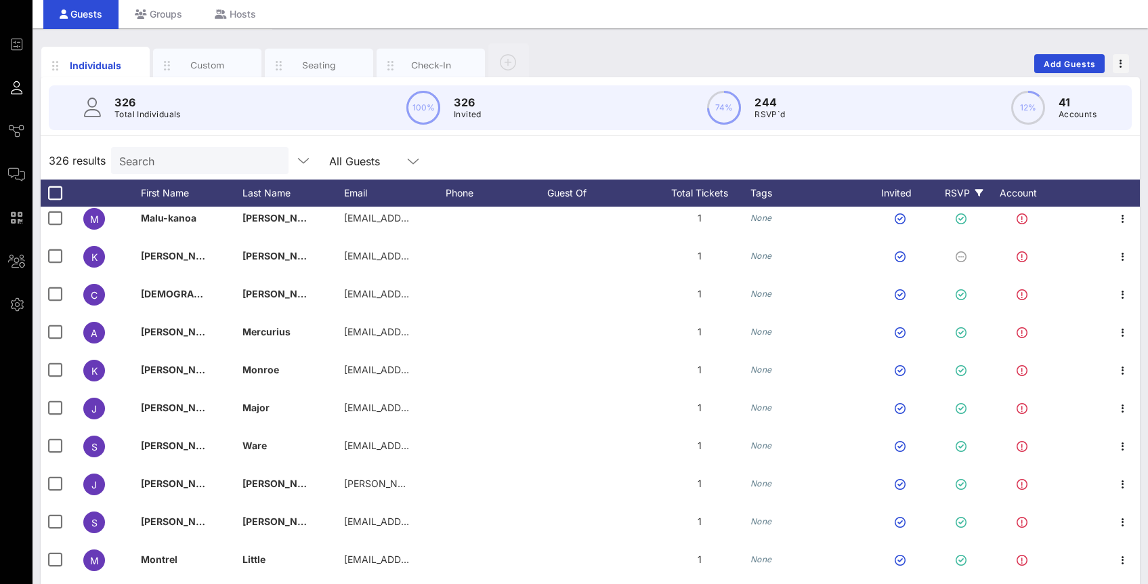
click at [974, 187] on div "RSVP" at bounding box center [963, 192] width 47 height 27
click at [981, 192] on icon at bounding box center [979, 193] width 8 height 8
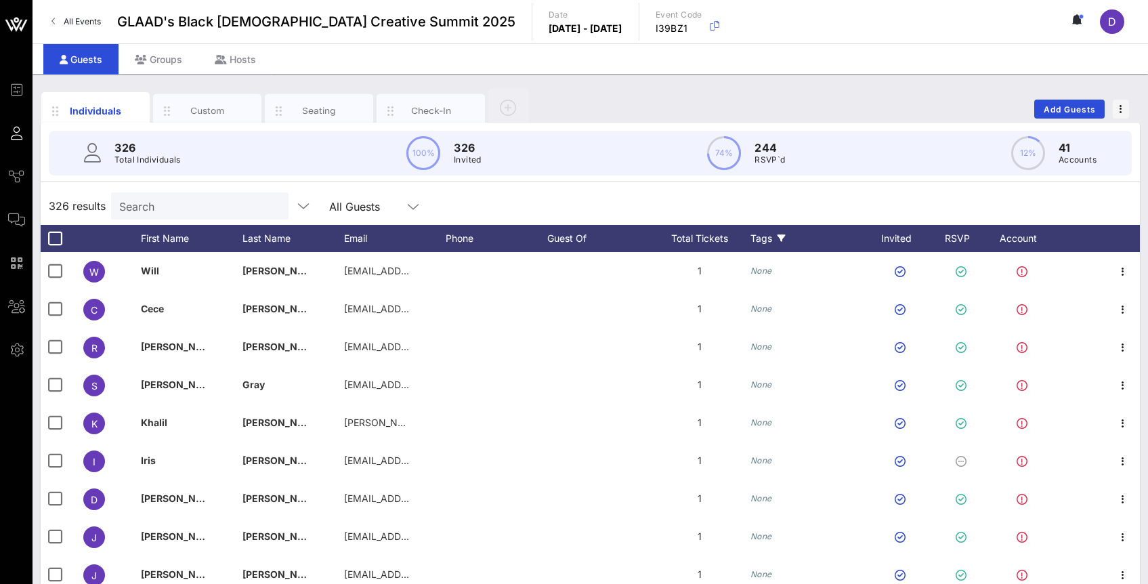
click at [783, 234] on icon at bounding box center [782, 238] width 8 height 8
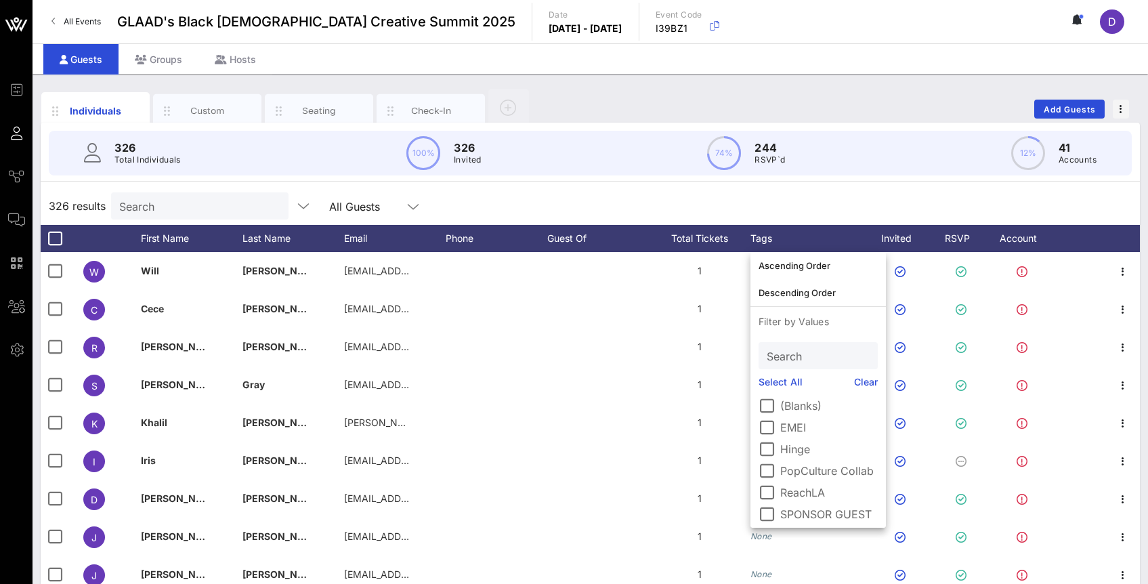
click at [740, 208] on div "326 results Search All Guests" at bounding box center [590, 206] width 1099 height 38
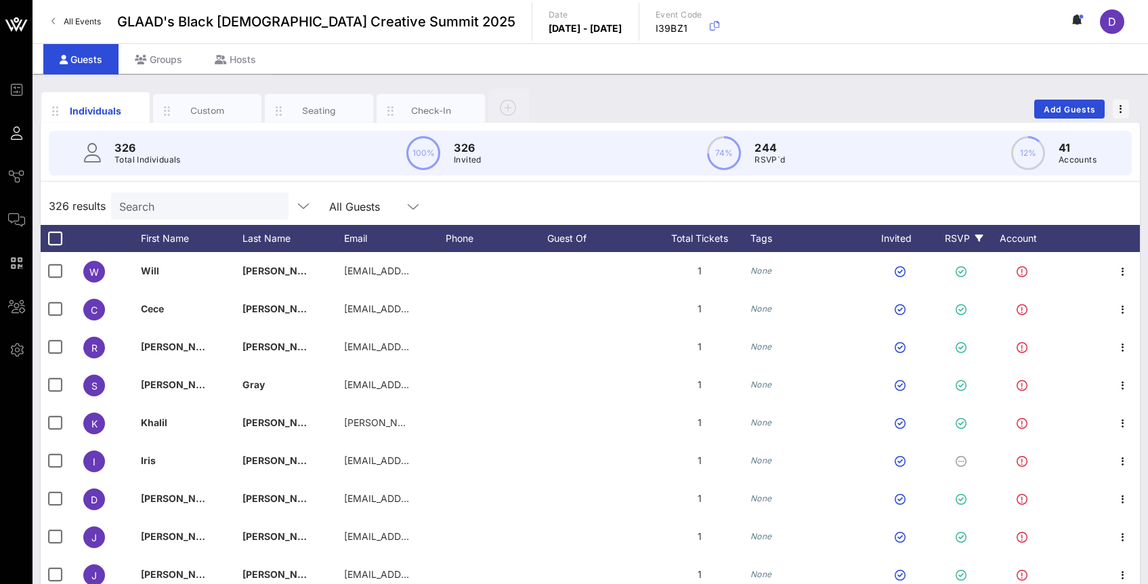
click at [975, 243] on div "RSVP" at bounding box center [963, 238] width 47 height 27
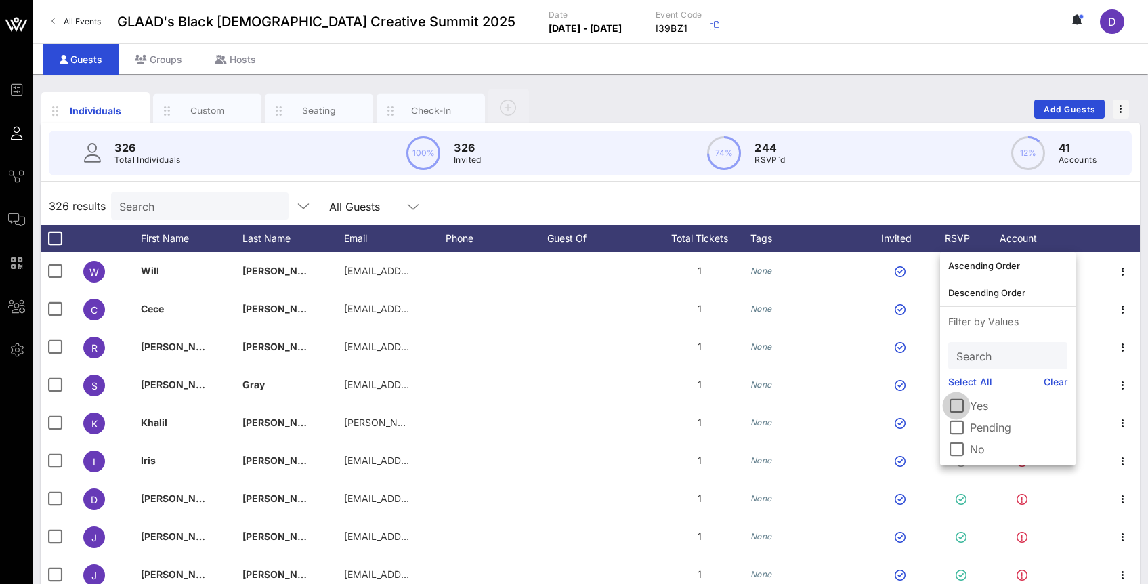
click at [965, 411] on div at bounding box center [956, 405] width 23 height 23
click at [927, 193] on div "240 results Search All Guests RSVP Clear all Filters" at bounding box center [590, 206] width 1099 height 38
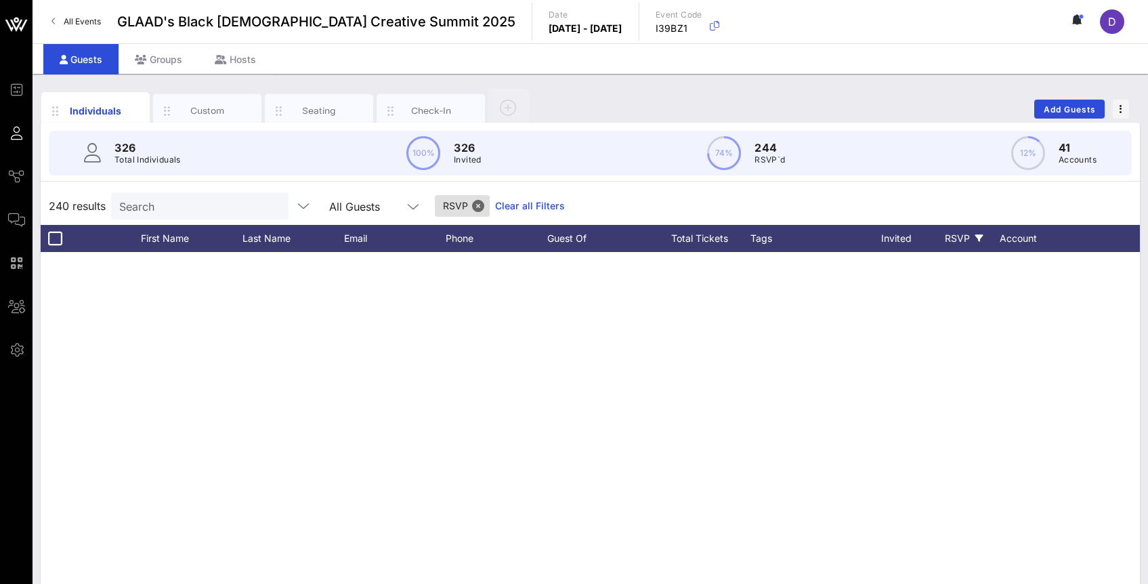
scroll to position [309, 0]
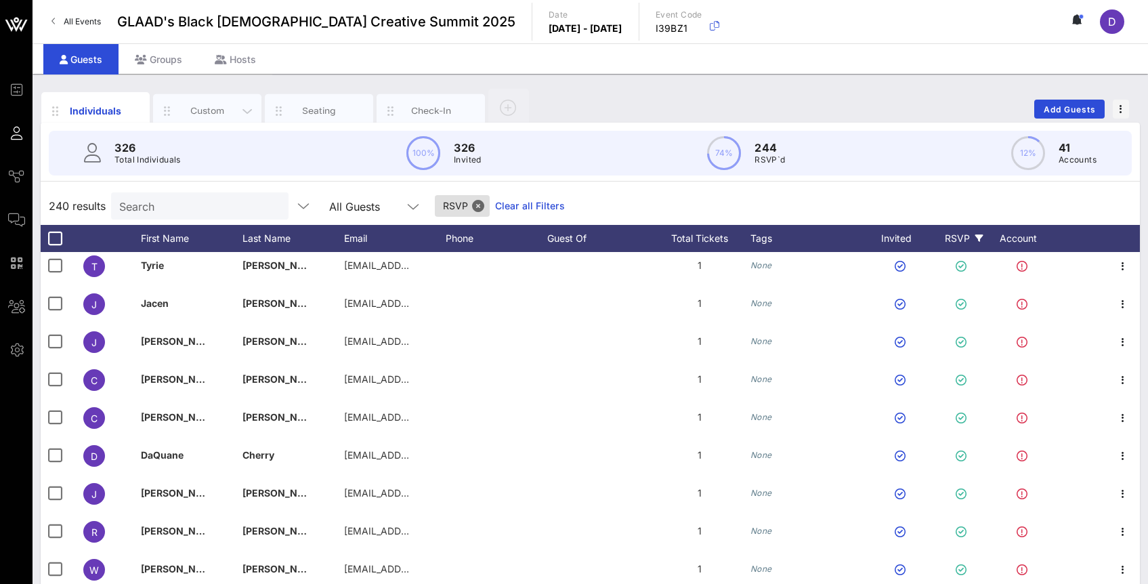
click at [225, 109] on div "Custom" at bounding box center [207, 110] width 60 height 13
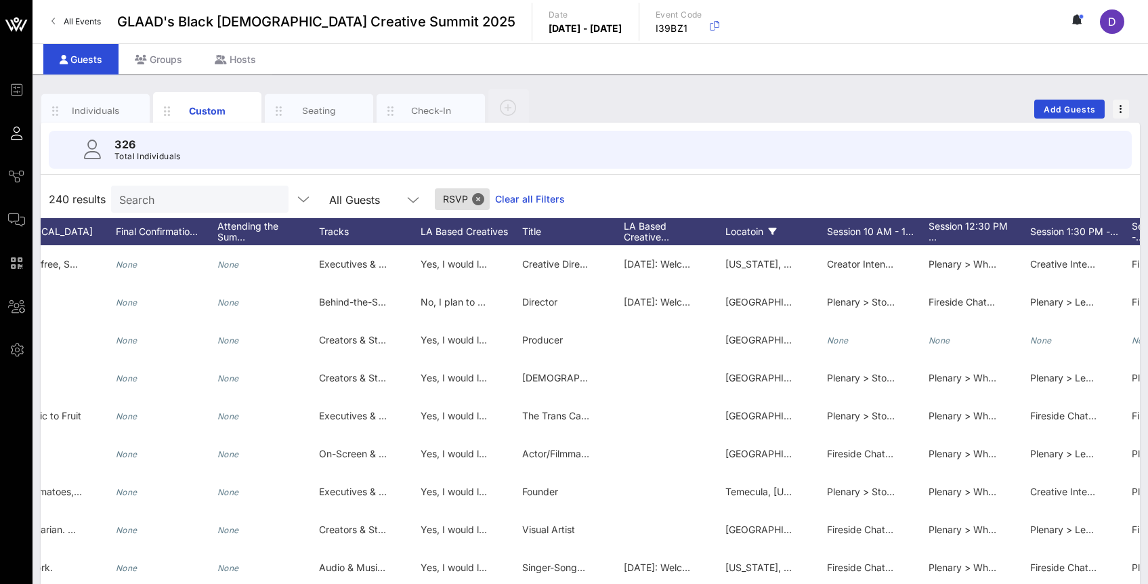
scroll to position [0, 0]
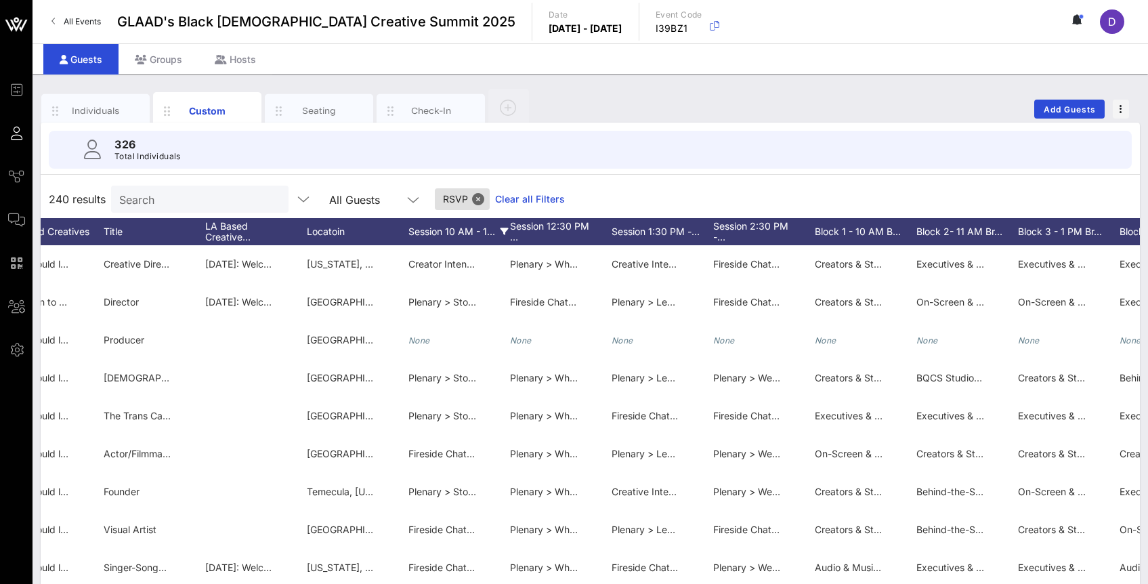
click at [502, 231] on icon at bounding box center [505, 232] width 8 height 8
click at [504, 231] on icon at bounding box center [505, 232] width 8 height 8
click at [497, 234] on div "Session 10 AM - 1…" at bounding box center [459, 231] width 102 height 27
click at [503, 234] on icon at bounding box center [505, 232] width 8 height 8
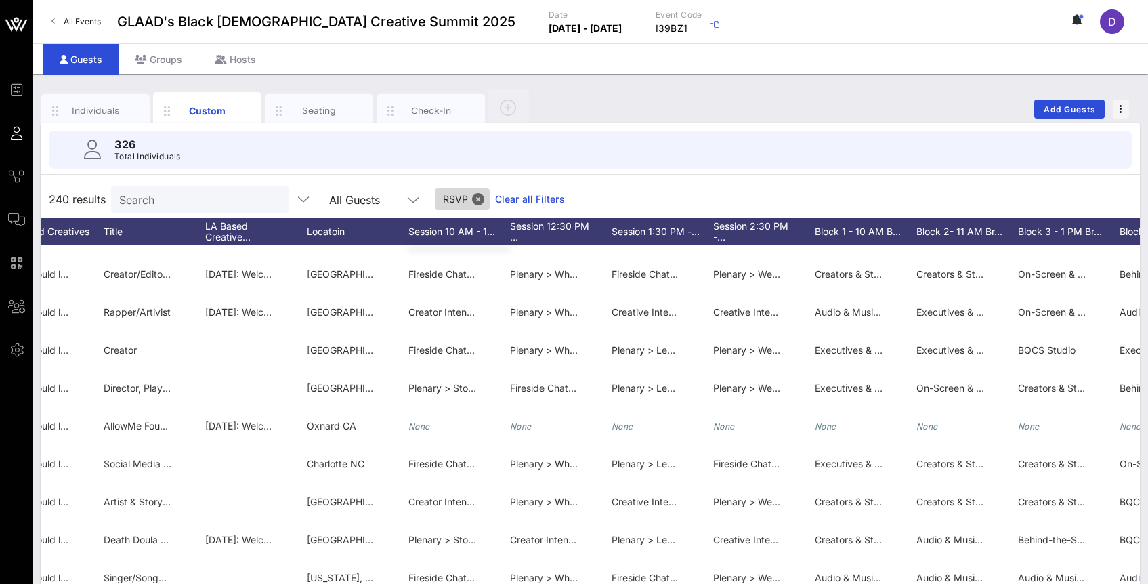
click at [454, 194] on span "RSVP" at bounding box center [462, 199] width 55 height 22
click at [472, 194] on button "Close" at bounding box center [478, 199] width 12 height 12
